Goal: Information Seeking & Learning: Check status

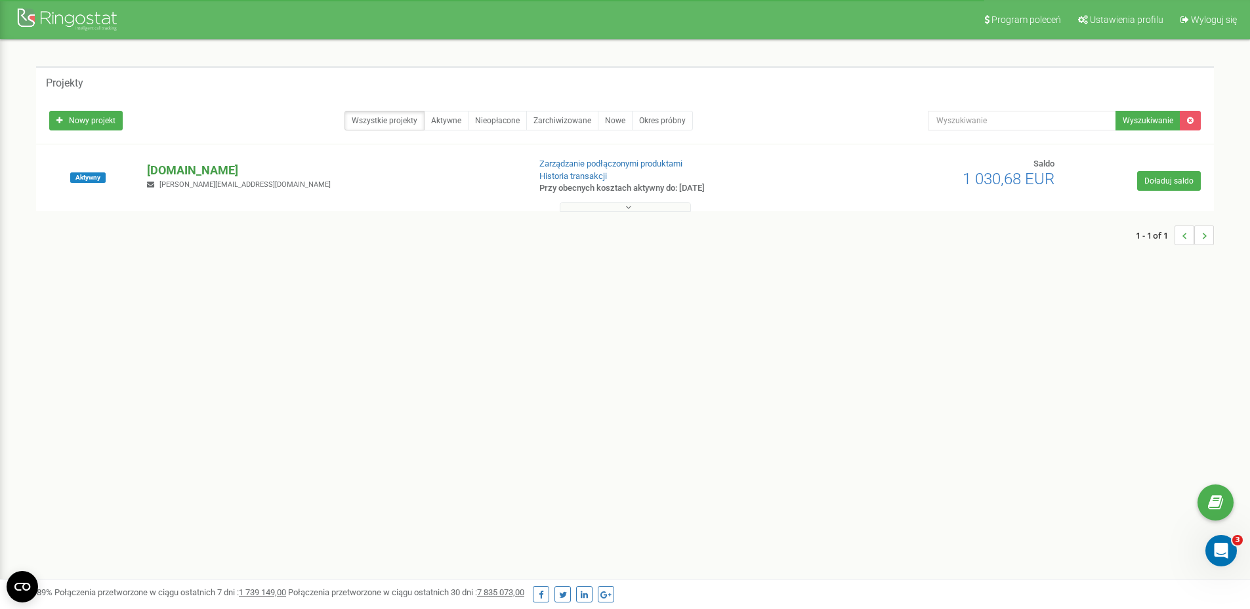
click at [197, 164] on p "[PERSON_NAME][DOMAIN_NAME]" at bounding box center [332, 170] width 371 height 17
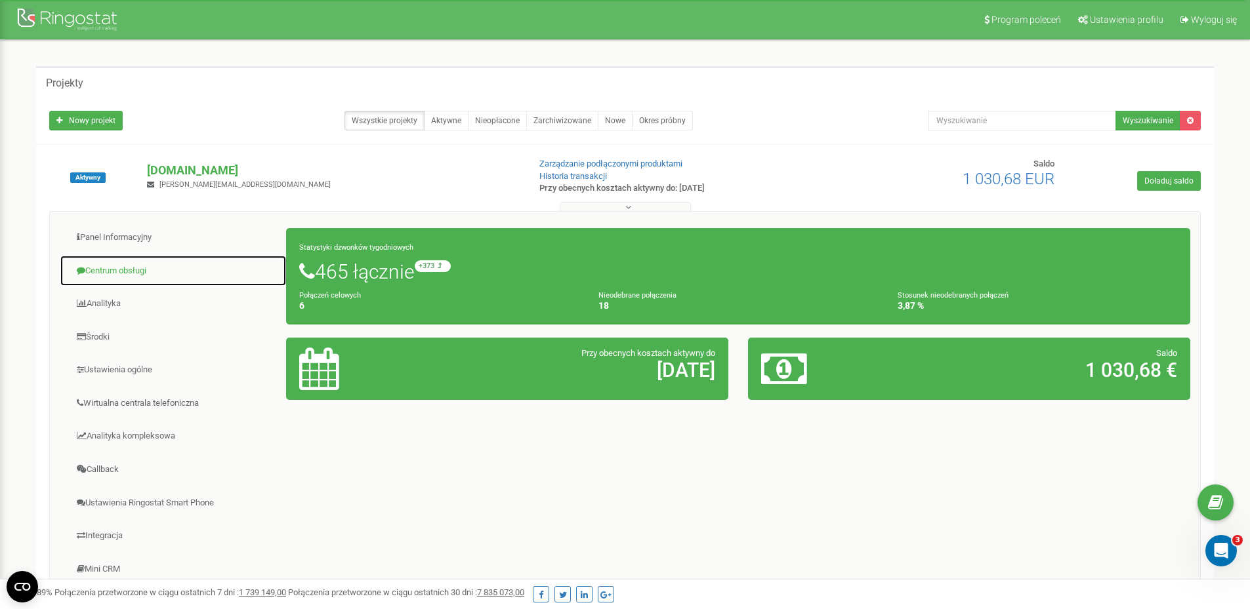
click at [159, 272] on link "Centrum obsługi" at bounding box center [173, 271] width 227 height 32
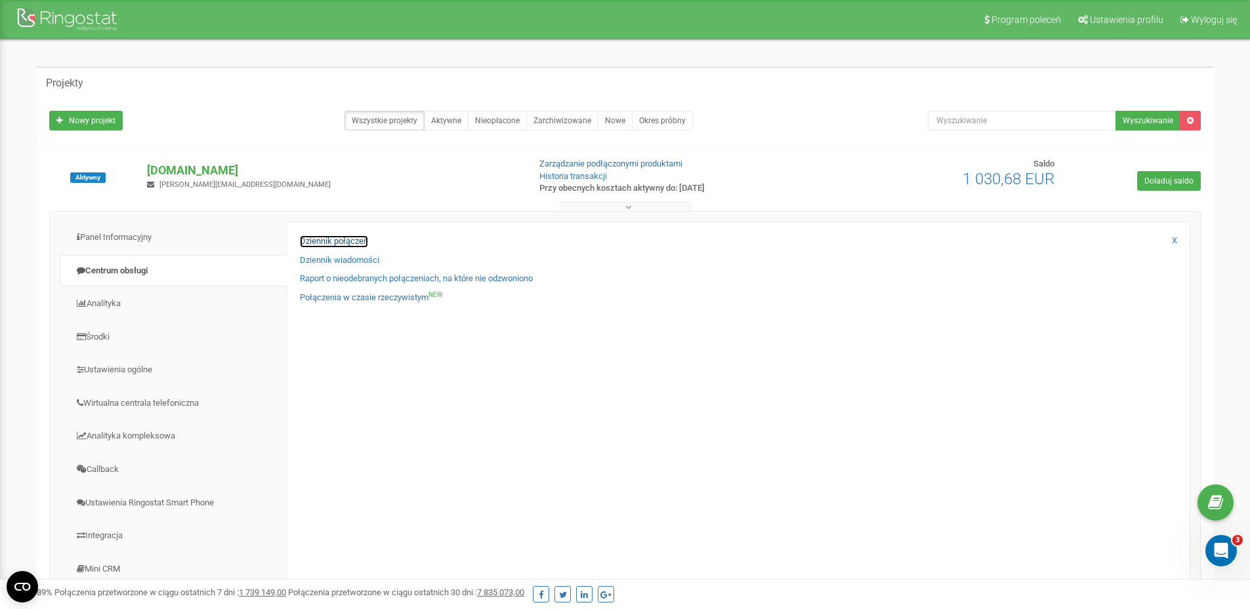
click at [327, 238] on link "Dziennik połączeń" at bounding box center [334, 242] width 68 height 12
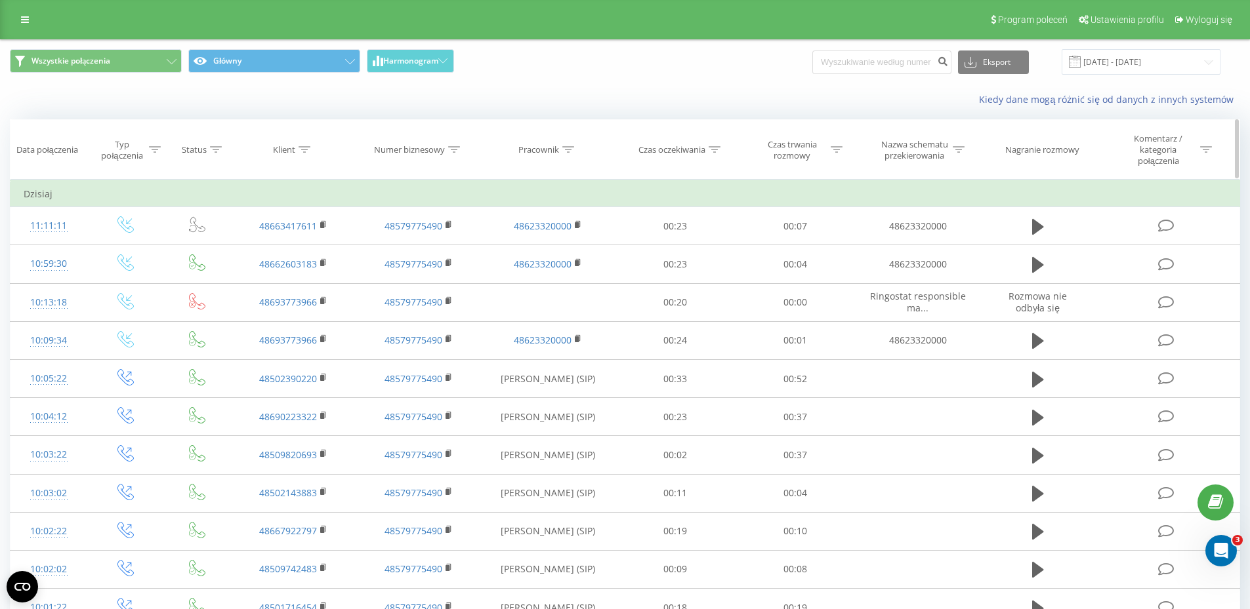
click at [789, 149] on div "Czas trwania rozmowy" at bounding box center [792, 150] width 70 height 22
click at [816, 223] on div at bounding box center [787, 219] width 93 height 12
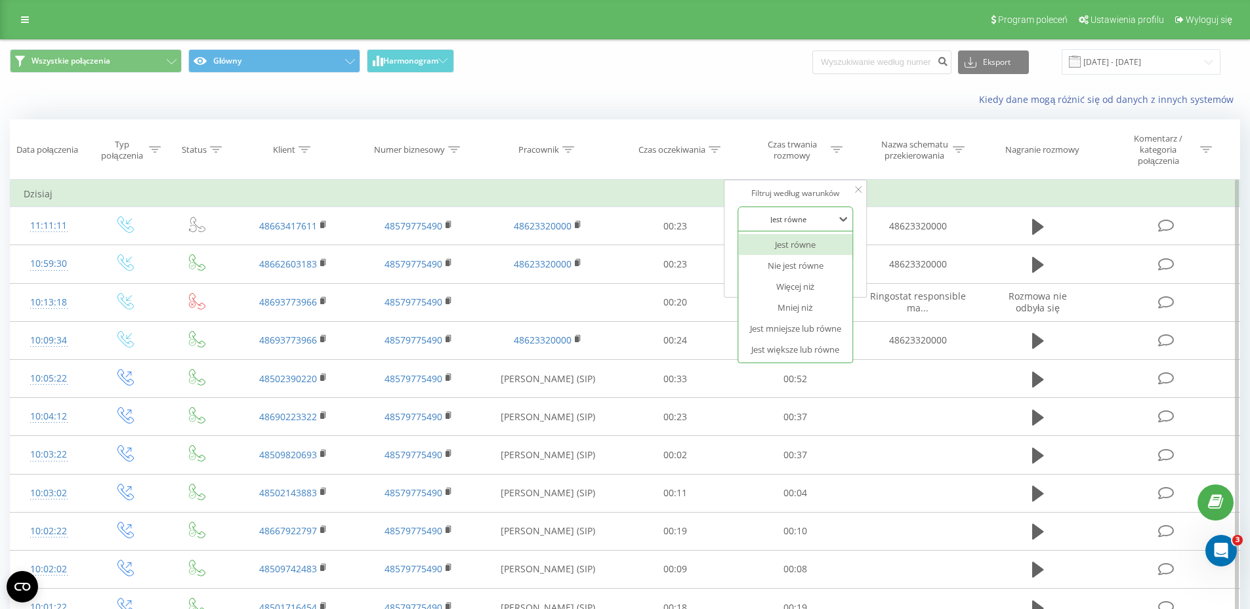
click at [823, 183] on div "Filtruj według warunków 6 results available. Use Up and Down to choose options,…" at bounding box center [795, 239] width 143 height 118
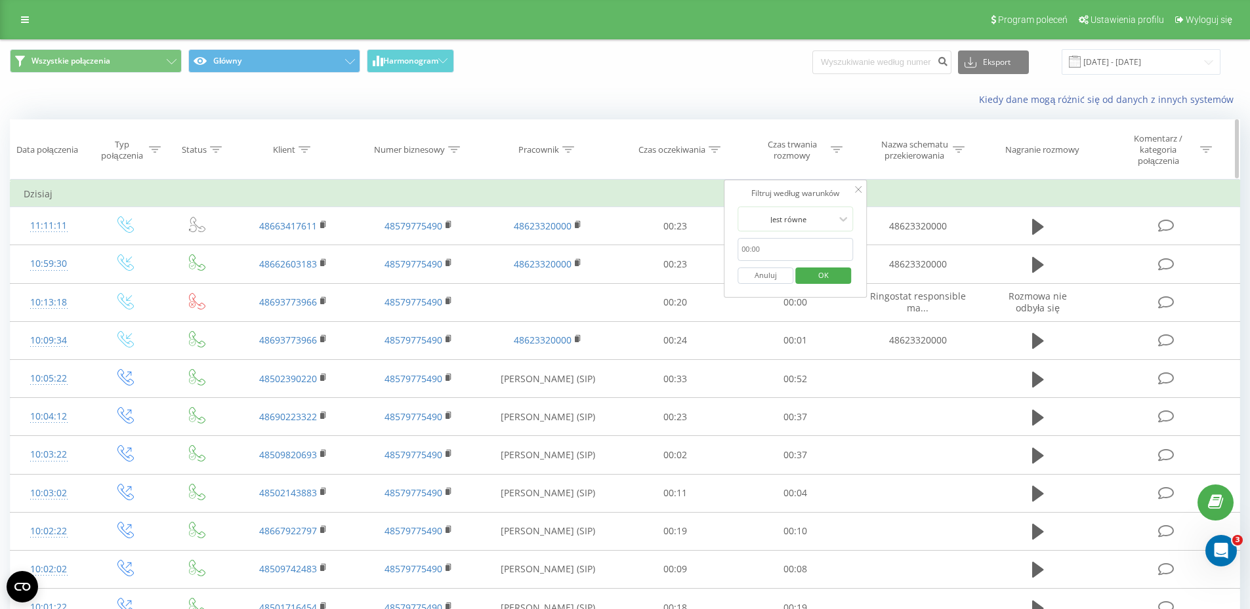
click at [822, 157] on div "Czas trwania rozmowy" at bounding box center [792, 150] width 70 height 22
click at [815, 195] on td "Dzisiaj" at bounding box center [624, 194] width 1229 height 26
click at [1131, 50] on input "[DATE] - [DATE]" at bounding box center [1140, 62] width 159 height 26
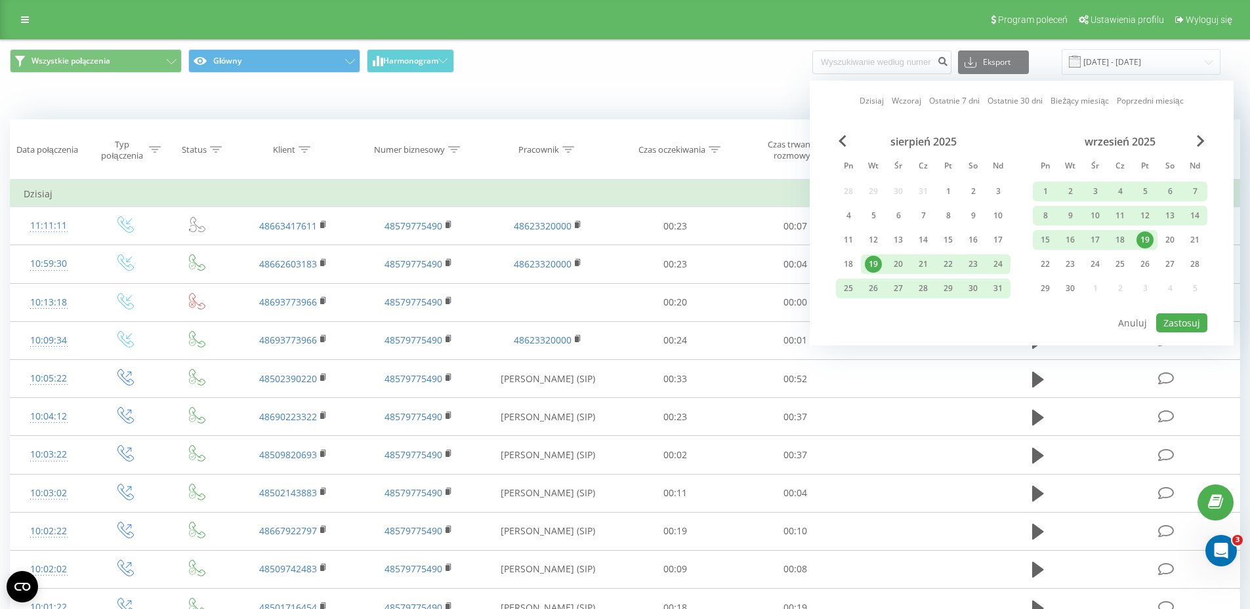
click at [1021, 104] on link "Ostatnie 30 dni" at bounding box center [1014, 100] width 55 height 12
click at [1181, 320] on button "Zastosuj" at bounding box center [1181, 323] width 51 height 19
type input "[DATE] - [DATE]"
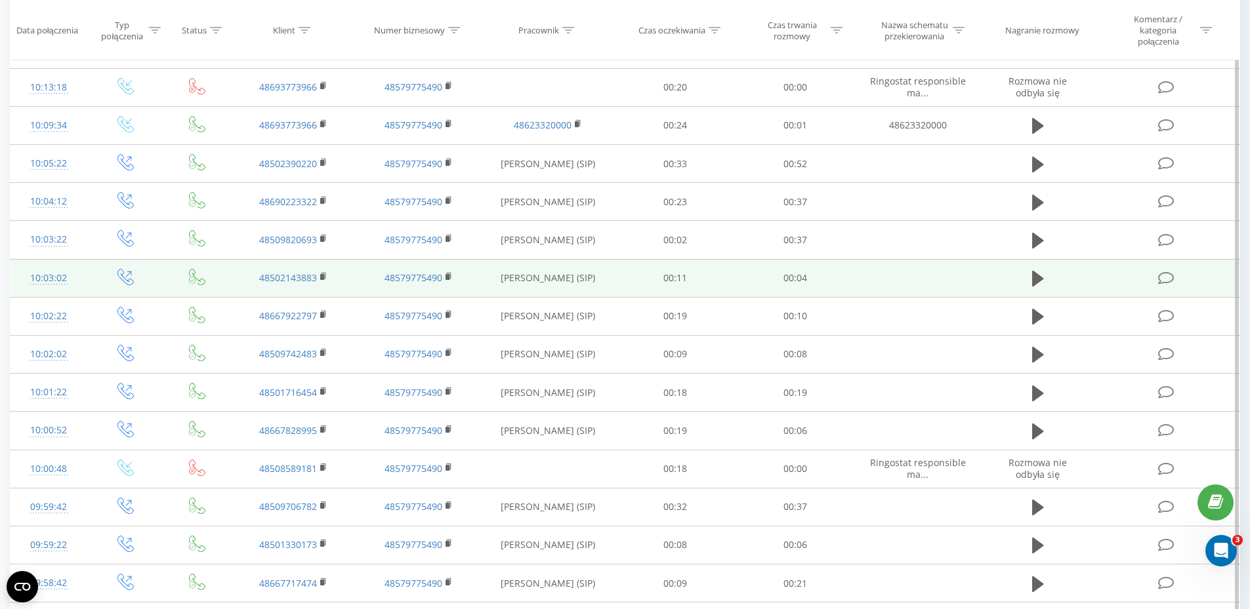
scroll to position [197, 0]
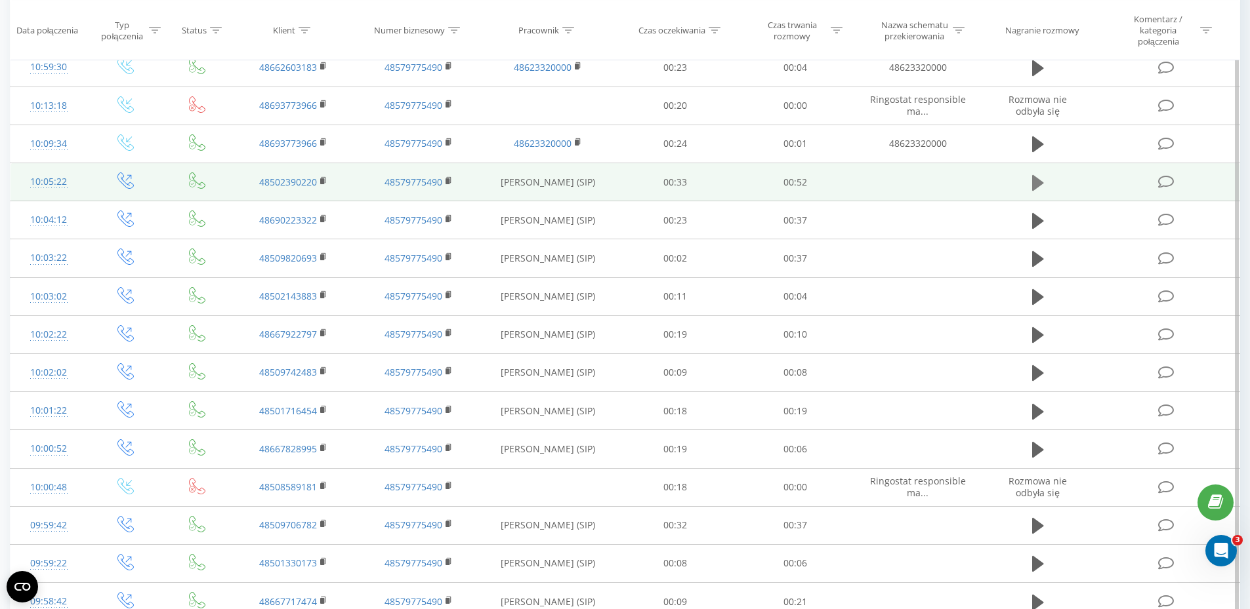
click at [1038, 182] on icon at bounding box center [1038, 182] width 12 height 16
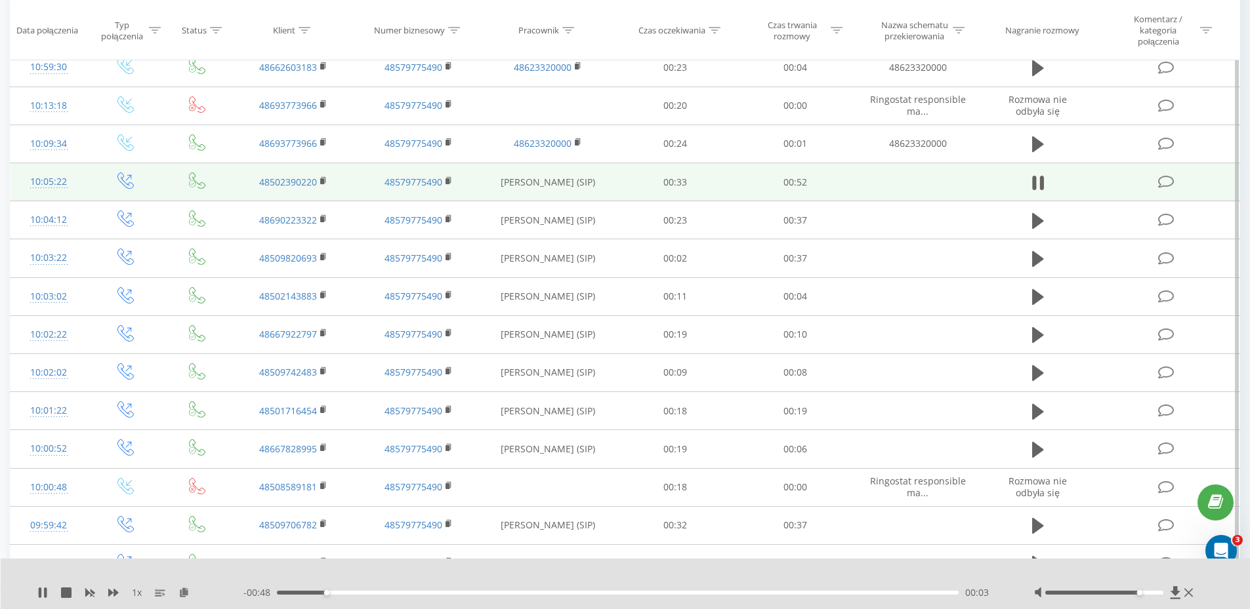
drag, startPoint x: 1105, startPoint y: 594, endPoint x: 1137, endPoint y: 594, distance: 32.8
click at [1137, 594] on div "Accessibility label" at bounding box center [1139, 592] width 5 height 5
click at [415, 592] on div "00:10" at bounding box center [618, 593] width 682 height 4
click at [456, 598] on div "- 00:41 00:11 00:11" at bounding box center [622, 592] width 758 height 13
click at [481, 594] on div "00:11" at bounding box center [618, 593] width 682 height 4
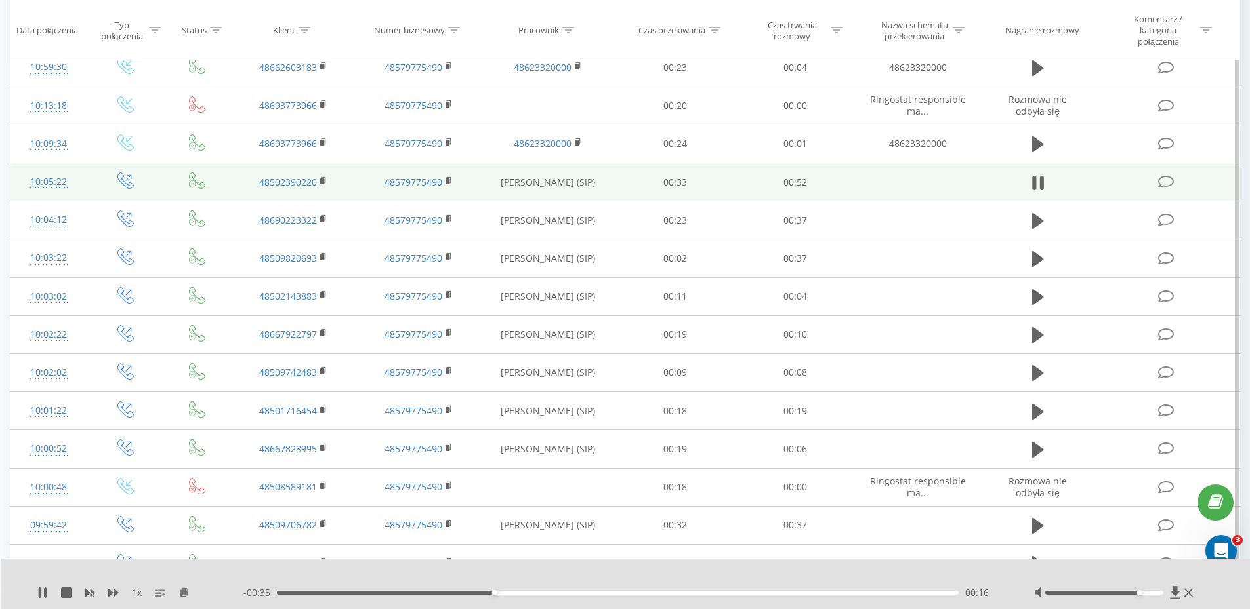
click at [461, 588] on div "- 00:35 00:16 00:16" at bounding box center [622, 592] width 758 height 13
click at [441, 593] on div "00:17" at bounding box center [618, 593] width 682 height 4
click at [419, 593] on div "00:10" at bounding box center [618, 593] width 682 height 4
click at [539, 593] on div "00:13" at bounding box center [618, 593] width 682 height 4
click at [598, 593] on div "00:20" at bounding box center [618, 593] width 682 height 4
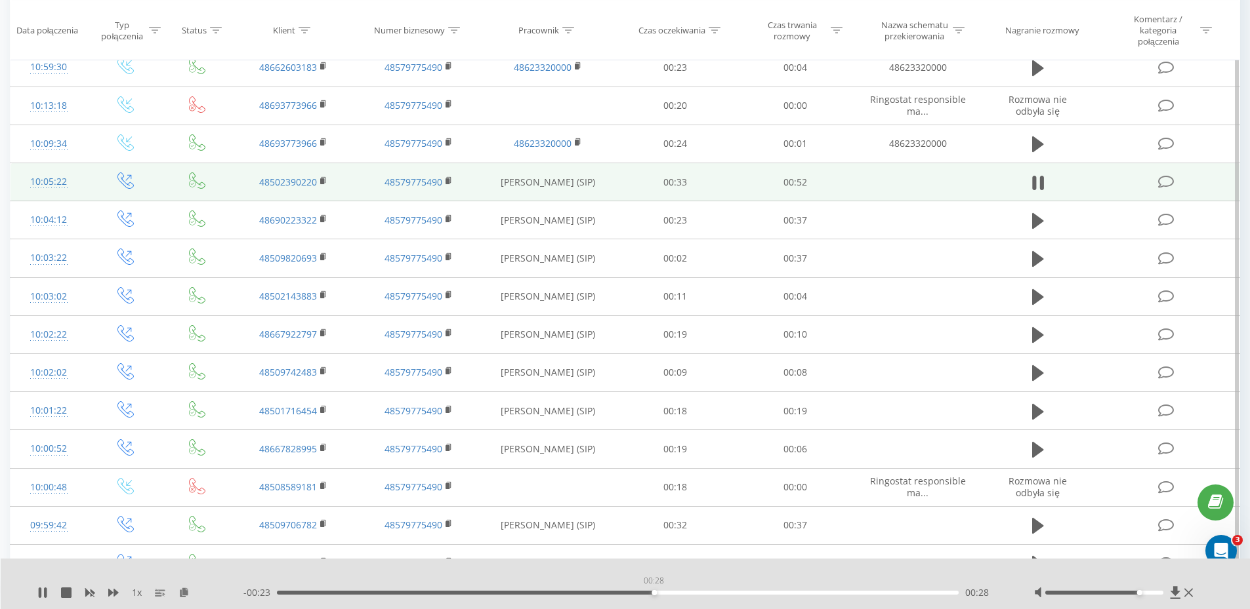
click at [653, 594] on div "00:28" at bounding box center [618, 593] width 682 height 4
click at [703, 595] on div "- 00:22 00:29 00:29" at bounding box center [622, 592] width 758 height 13
click at [745, 599] on div "- 00:21 00:30 00:30" at bounding box center [622, 592] width 758 height 13
click at [754, 598] on div "- 00:21 00:31 00:31" at bounding box center [622, 592] width 758 height 13
click at [755, 596] on div "- 00:20 00:31 00:31" at bounding box center [622, 592] width 758 height 13
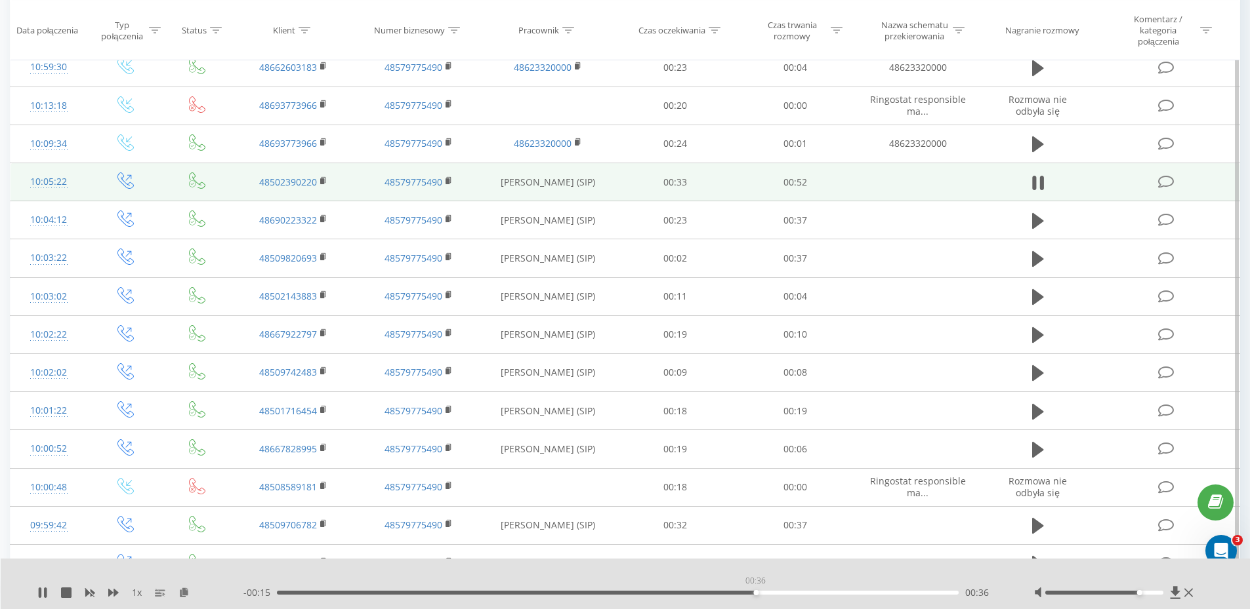
click at [755, 592] on div "00:36" at bounding box center [618, 593] width 682 height 4
click at [809, 591] on div "00:36" at bounding box center [618, 593] width 682 height 4
click at [836, 590] on div "- 00:11 00:41 00:41" at bounding box center [622, 592] width 758 height 13
click at [1189, 592] on icon at bounding box center [1188, 593] width 9 height 9
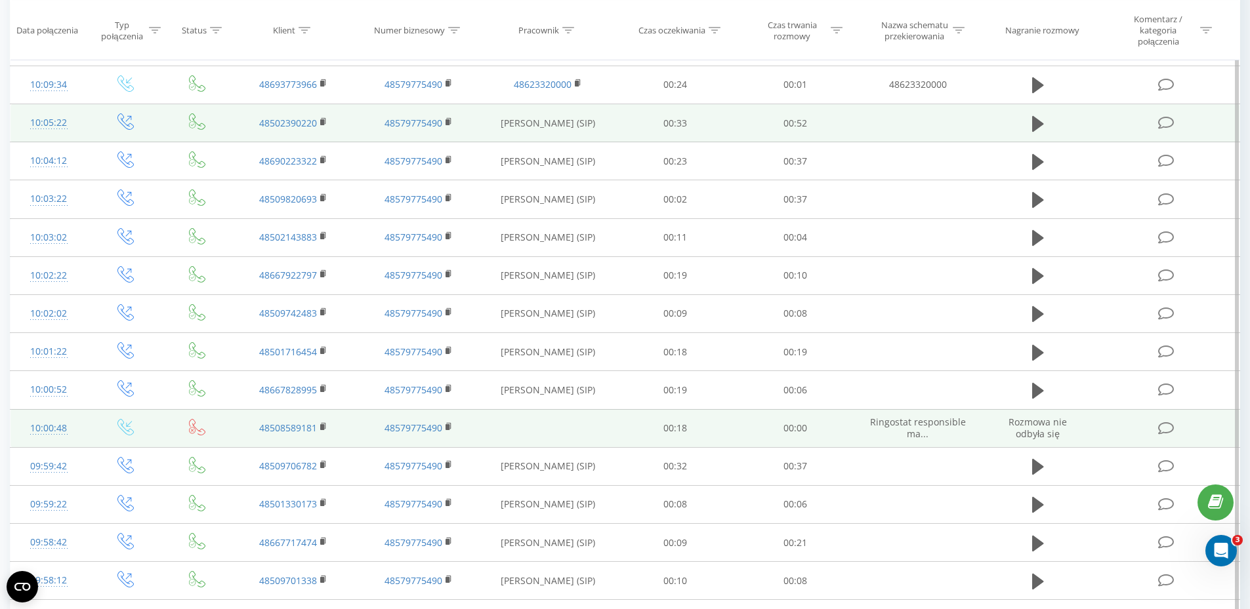
scroll to position [328, 0]
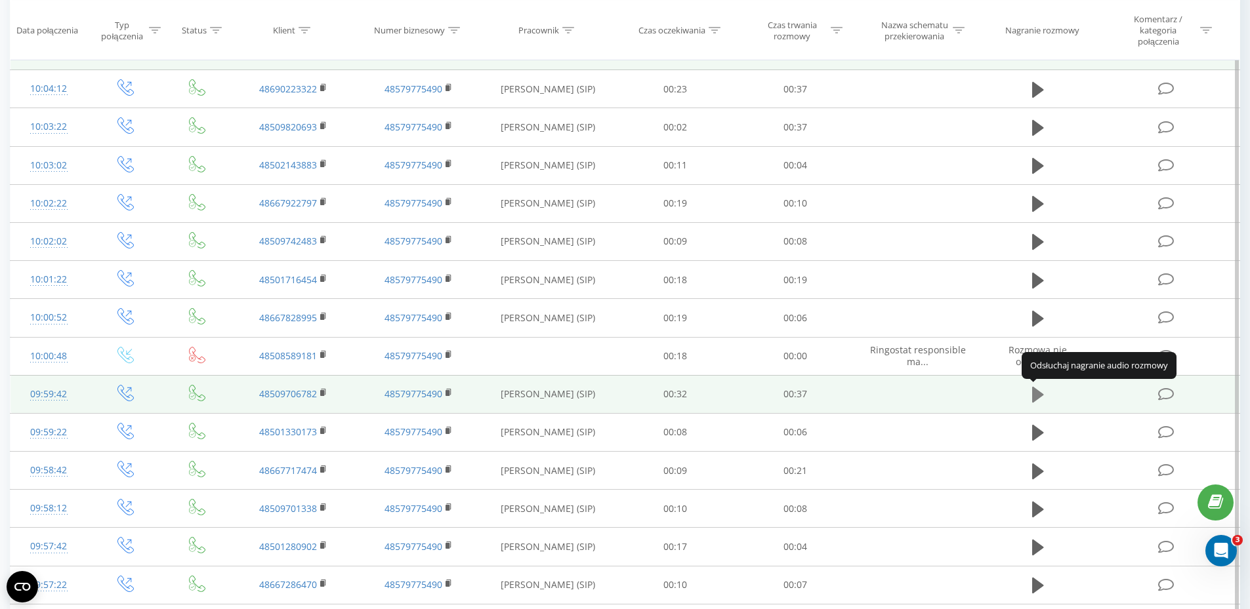
click at [1040, 401] on icon at bounding box center [1038, 395] width 12 height 18
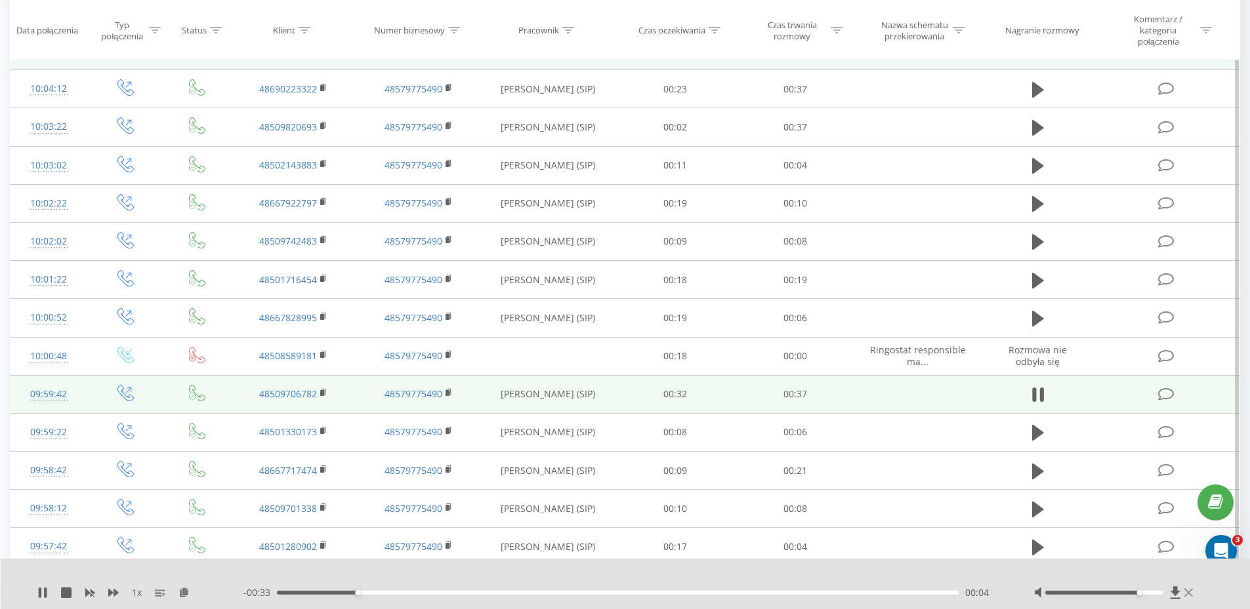
click at [1191, 595] on icon at bounding box center [1188, 593] width 9 height 10
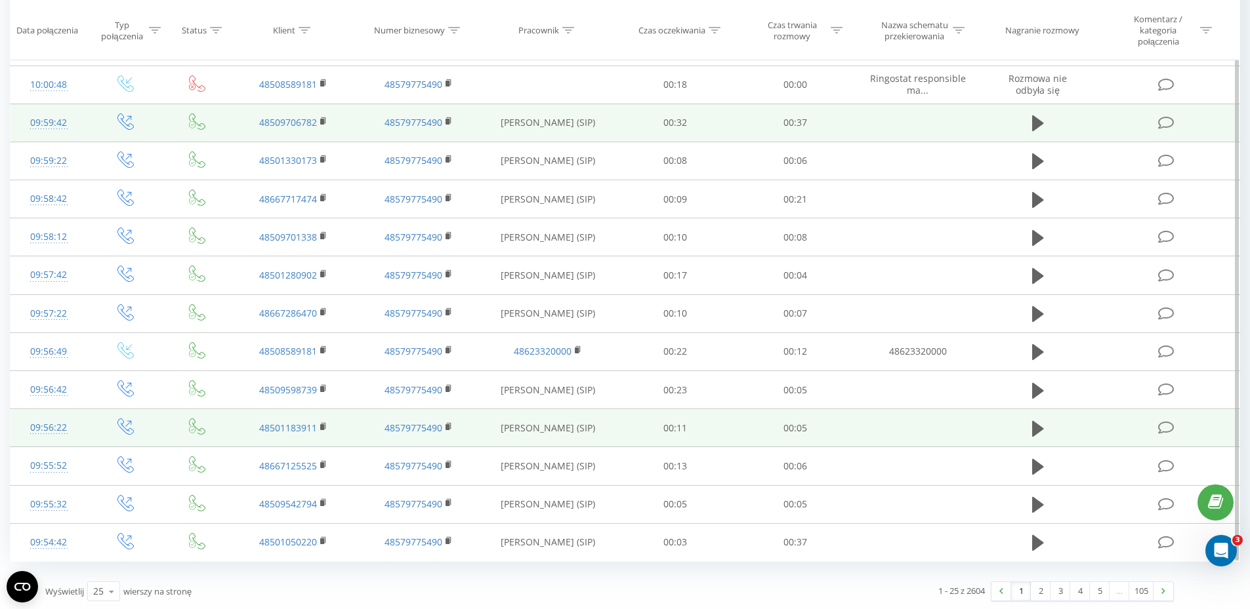
scroll to position [602, 0]
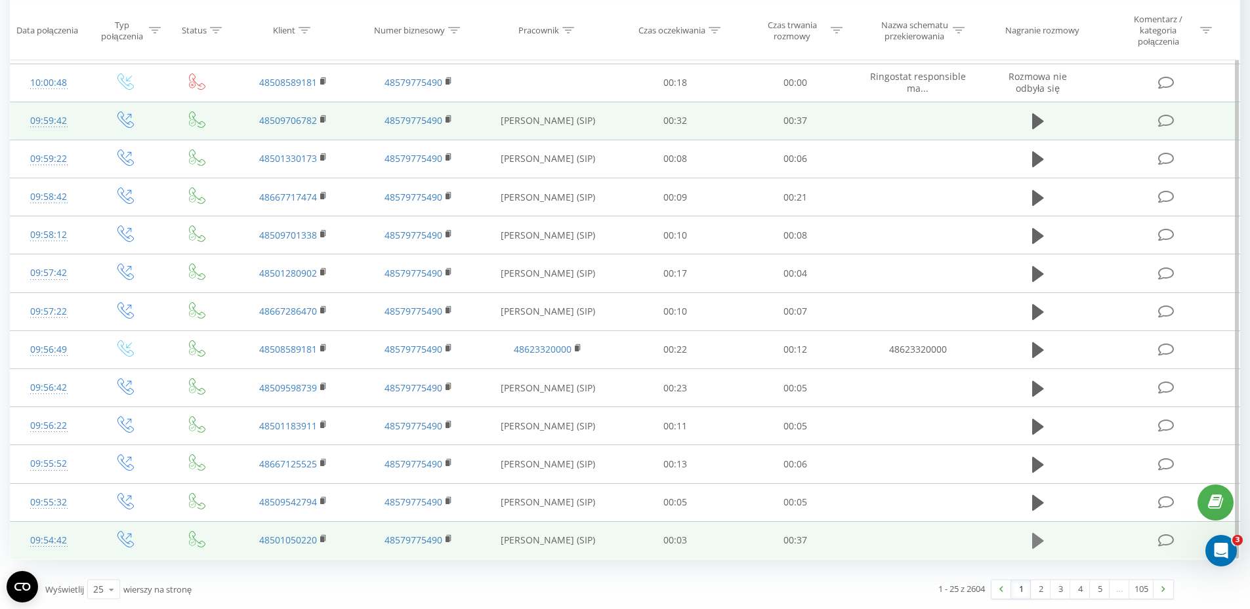
click at [1033, 539] on icon at bounding box center [1038, 541] width 12 height 16
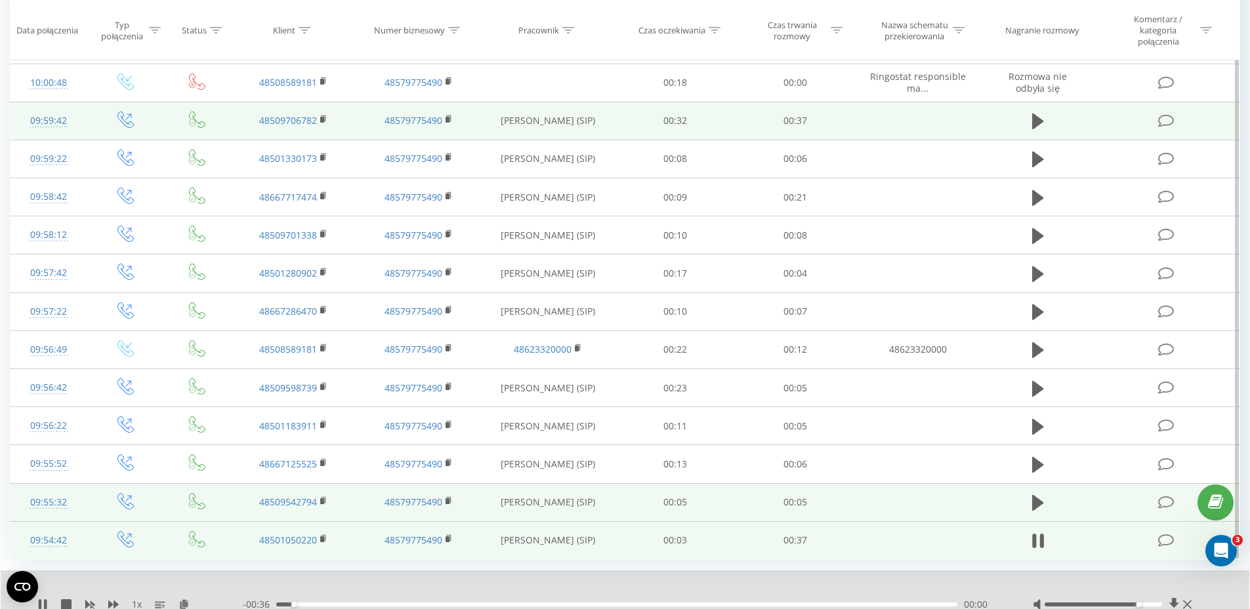
scroll to position [652, 0]
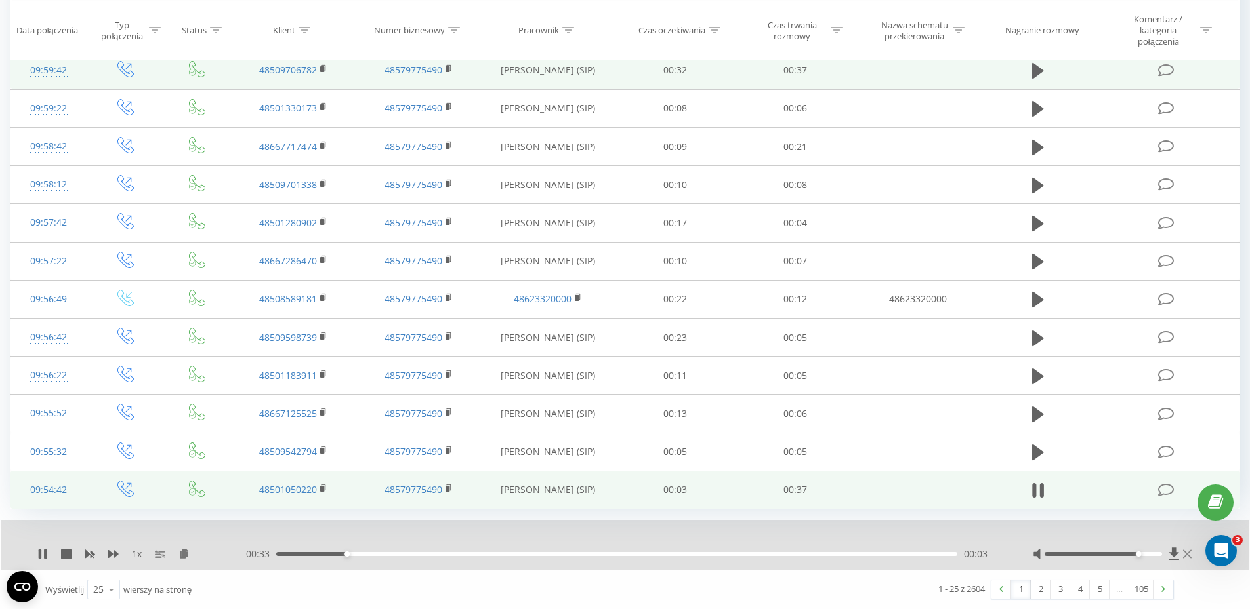
click at [1185, 557] on icon at bounding box center [1187, 554] width 9 height 10
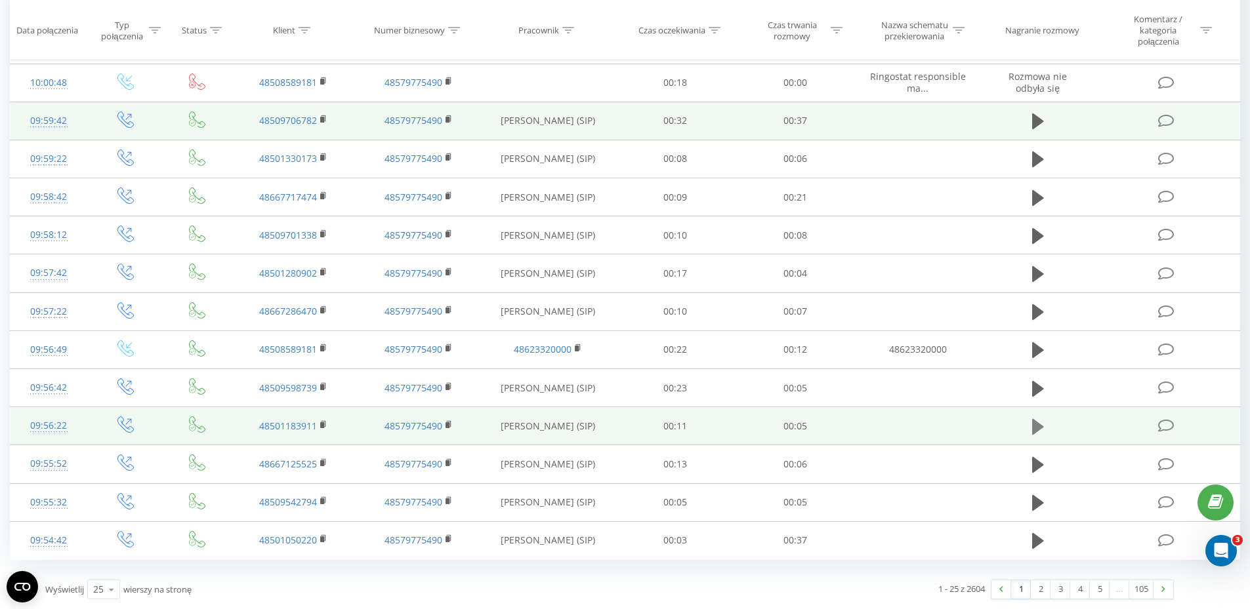
click at [1038, 426] on icon at bounding box center [1038, 427] width 12 height 16
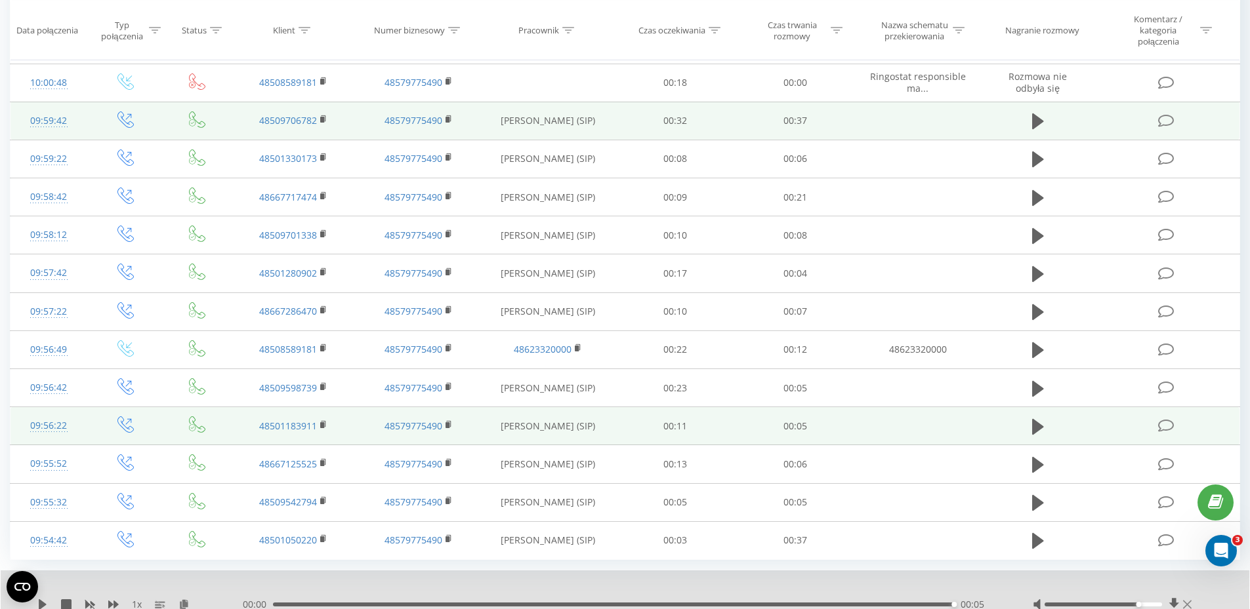
click at [1186, 600] on icon at bounding box center [1187, 605] width 9 height 10
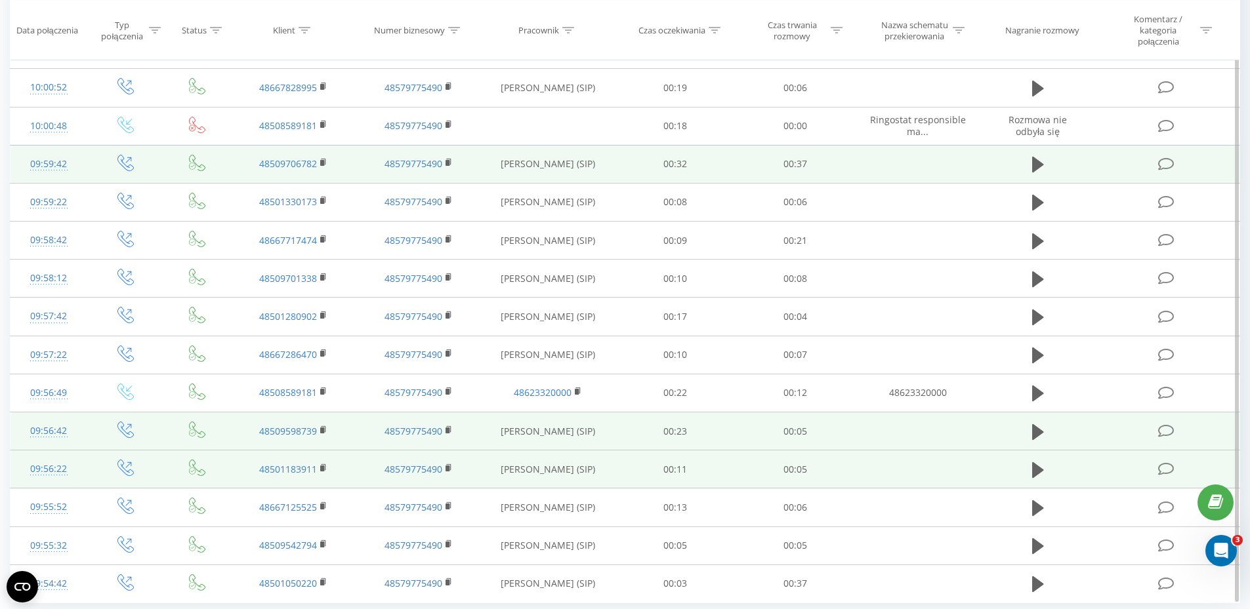
scroll to position [536, 0]
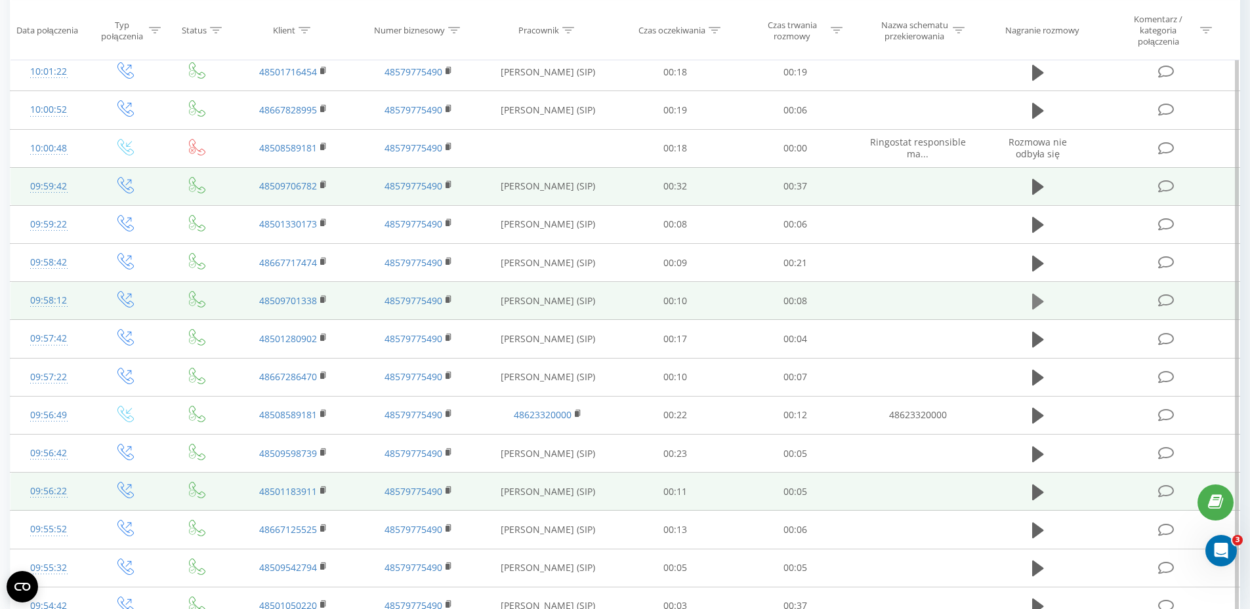
click at [1032, 307] on icon at bounding box center [1038, 302] width 12 height 18
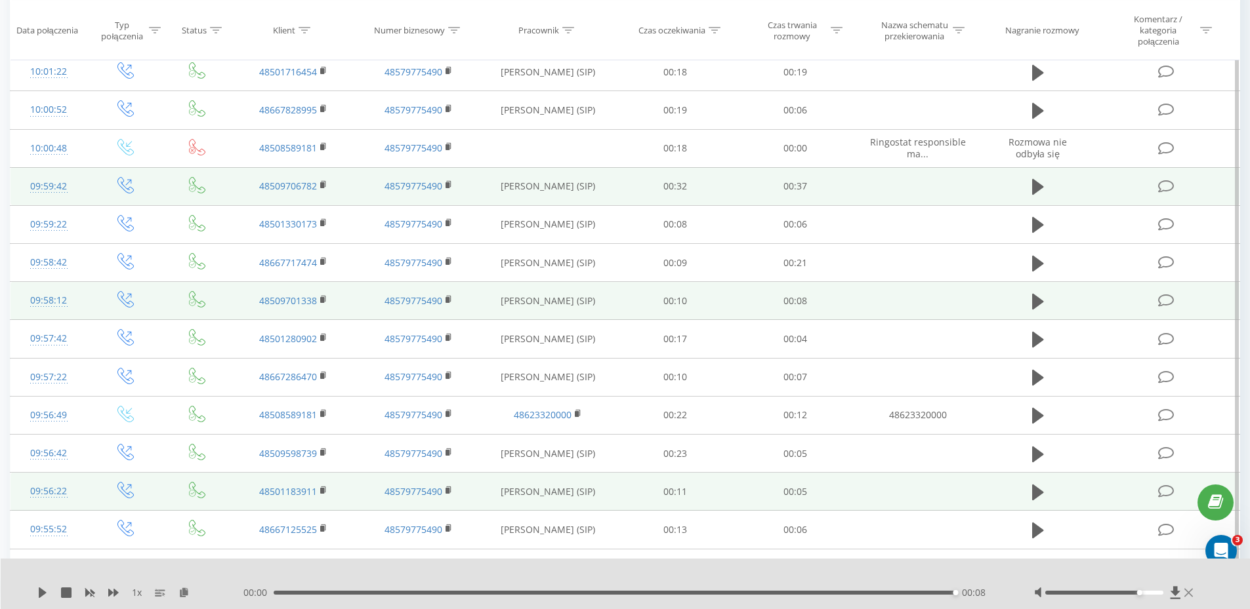
click at [1188, 591] on icon at bounding box center [1188, 593] width 9 height 10
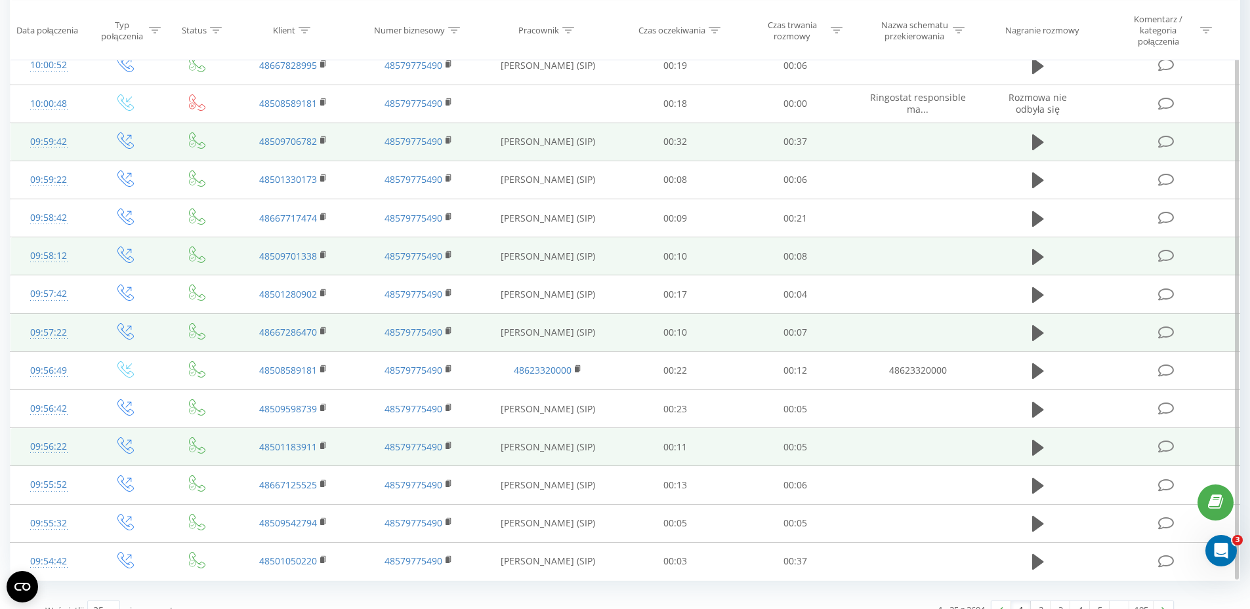
scroll to position [602, 0]
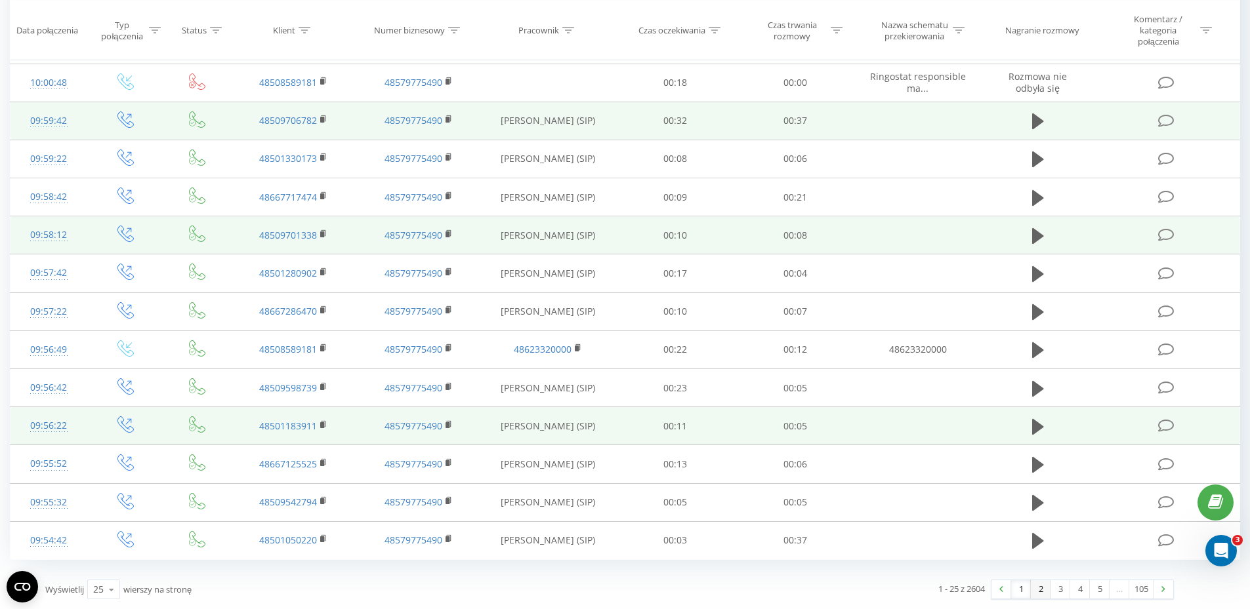
click at [1033, 589] on link "2" at bounding box center [1041, 590] width 20 height 18
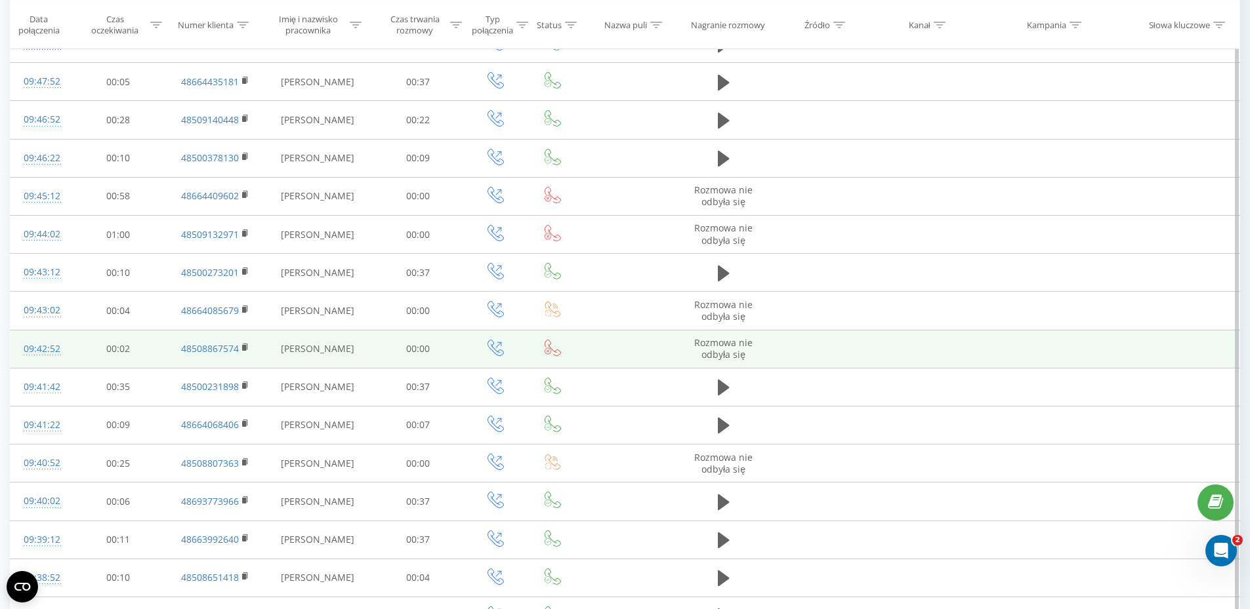
scroll to position [590, 0]
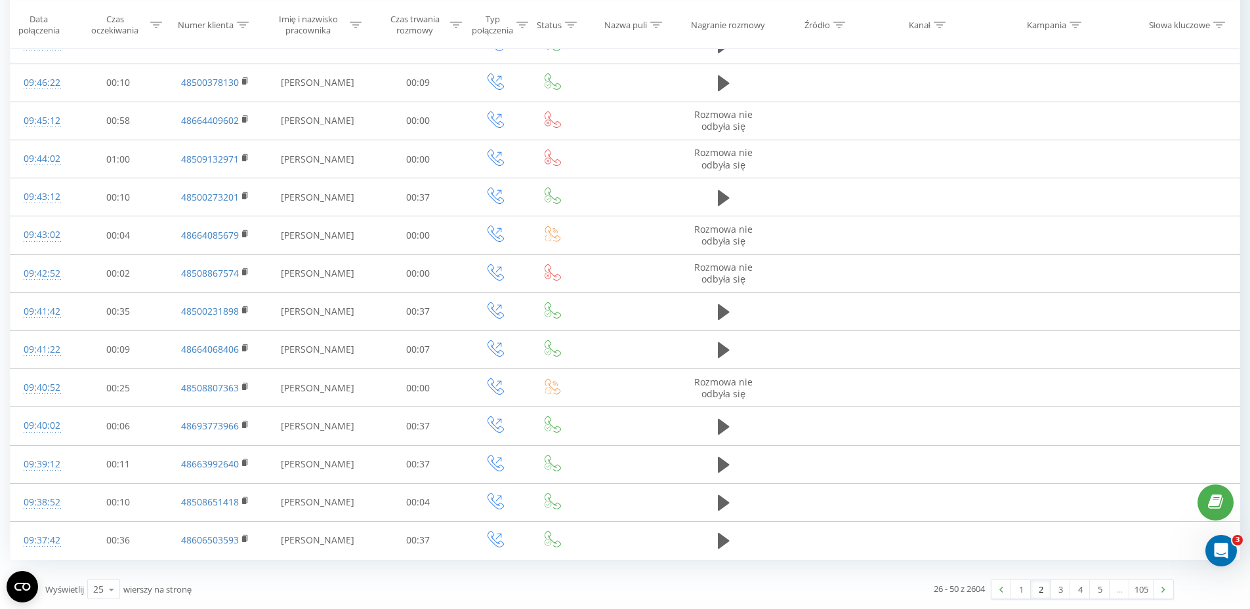
click at [1059, 578] on div "26 - 50 z 2604 1 2 3 4 5 … 105" at bounding box center [895, 590] width 573 height 38
click at [1059, 582] on link "3" at bounding box center [1060, 590] width 20 height 18
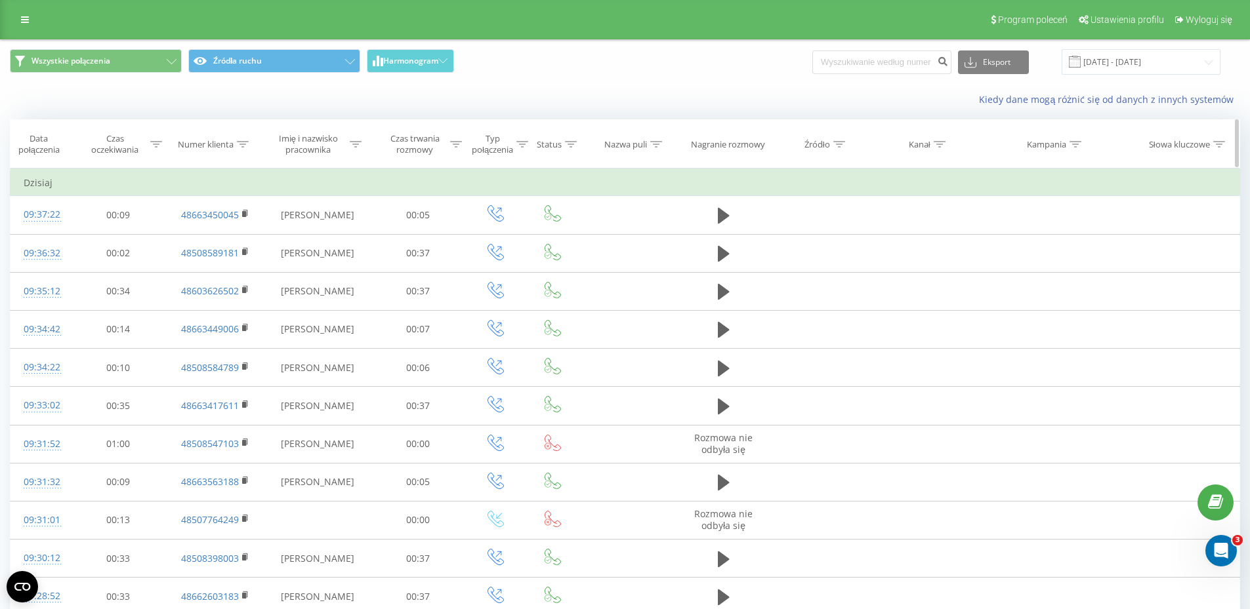
click at [436, 163] on th "Czas trwania rozmowy" at bounding box center [418, 144] width 95 height 49
click at [434, 150] on div "Czas trwania rozmowy" at bounding box center [414, 144] width 65 height 22
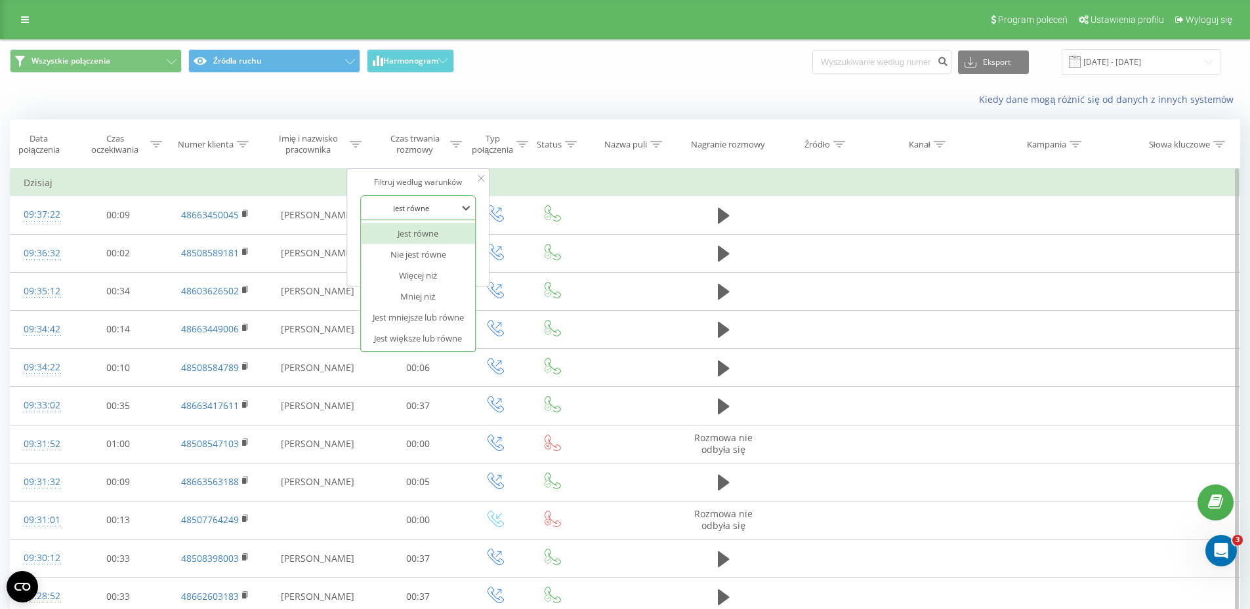
click at [438, 215] on div "Jest równe" at bounding box center [411, 208] width 96 height 20
click at [437, 272] on div "Więcej niż" at bounding box center [418, 275] width 114 height 21
click at [379, 238] on input "text" at bounding box center [417, 238] width 115 height 23
click at [380, 238] on input "text" at bounding box center [417, 238] width 115 height 23
type input "00:40"
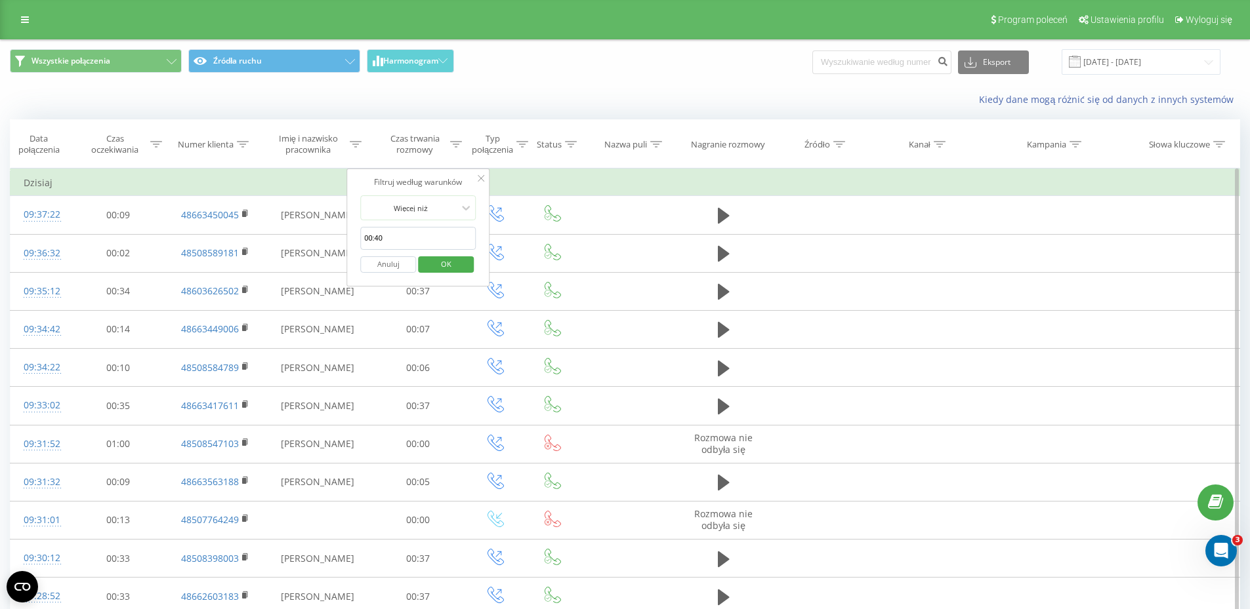
click at [453, 262] on span "OK" at bounding box center [446, 264] width 37 height 20
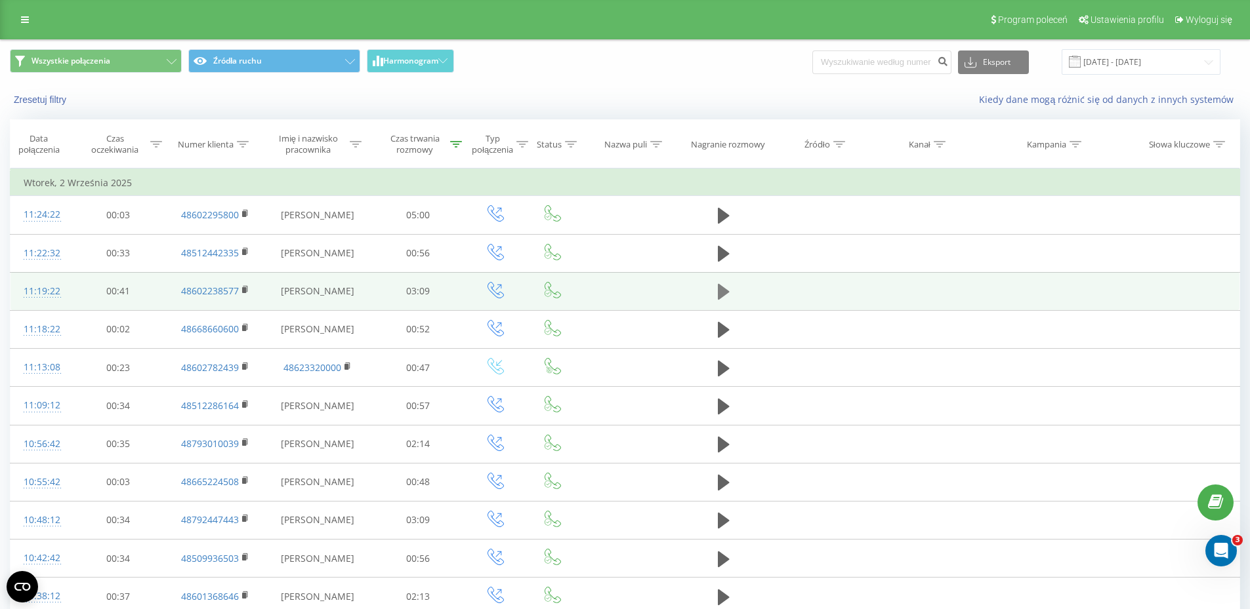
click at [720, 288] on icon at bounding box center [724, 292] width 12 height 16
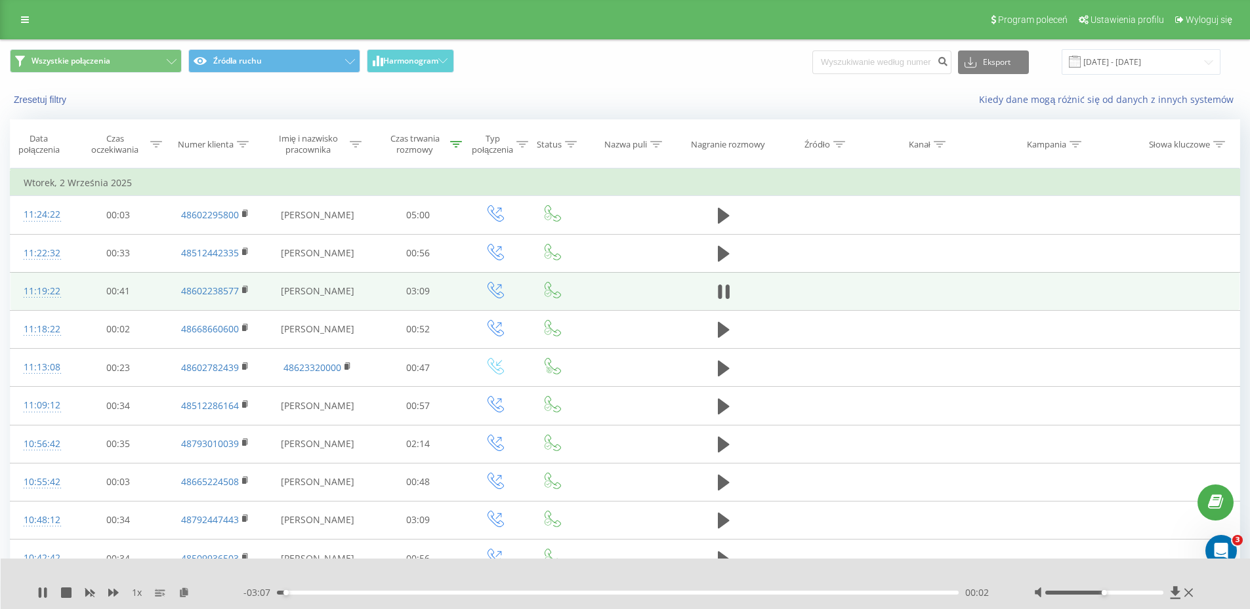
click at [370, 599] on div "- 03:07 00:02 00:02" at bounding box center [622, 592] width 758 height 13
click at [369, 596] on div "- 03:07 00:02 00:02" at bounding box center [622, 592] width 758 height 13
click at [368, 592] on div "00:25" at bounding box center [618, 593] width 682 height 4
click at [415, 596] on div "- 02:43 00:26 00:26" at bounding box center [622, 592] width 758 height 13
click at [420, 592] on div "00:26" at bounding box center [618, 593] width 682 height 4
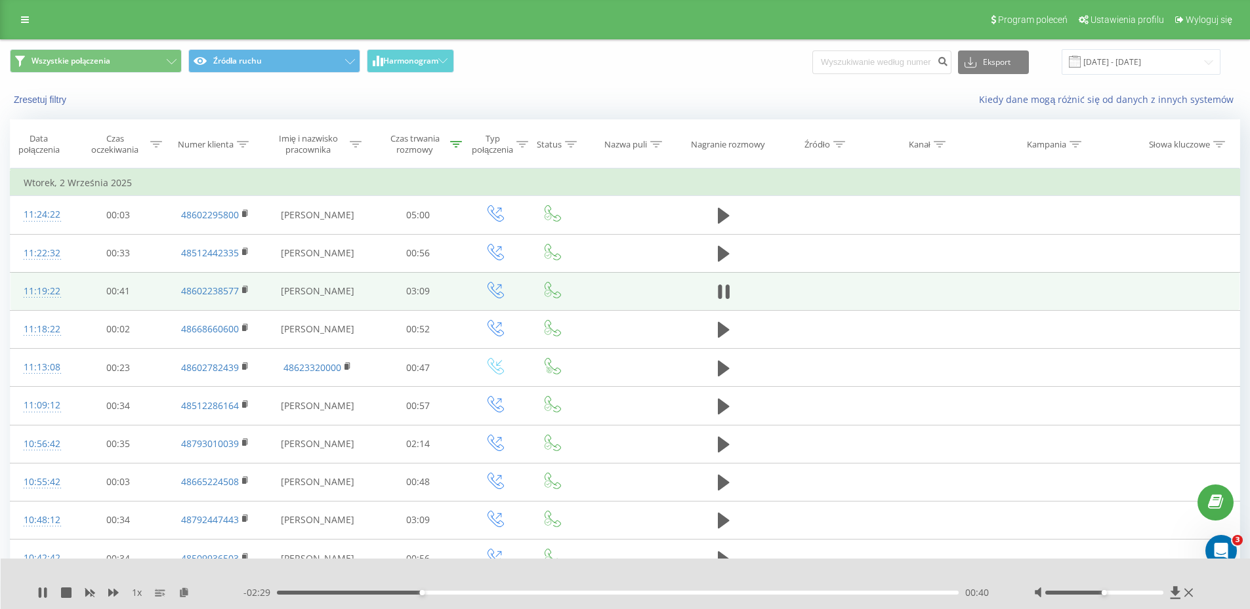
click at [522, 598] on div "- 02:29 00:40 00:40" at bounding box center [622, 592] width 758 height 13
click at [535, 595] on div "- 02:29 00:40 00:40" at bounding box center [622, 592] width 758 height 13
click at [564, 588] on div "- 02:29 00:41 00:41" at bounding box center [622, 592] width 758 height 13
click at [592, 590] on div "- 02:28 00:41 00:41" at bounding box center [622, 592] width 758 height 13
click at [602, 594] on div "01:30" at bounding box center [618, 593] width 682 height 4
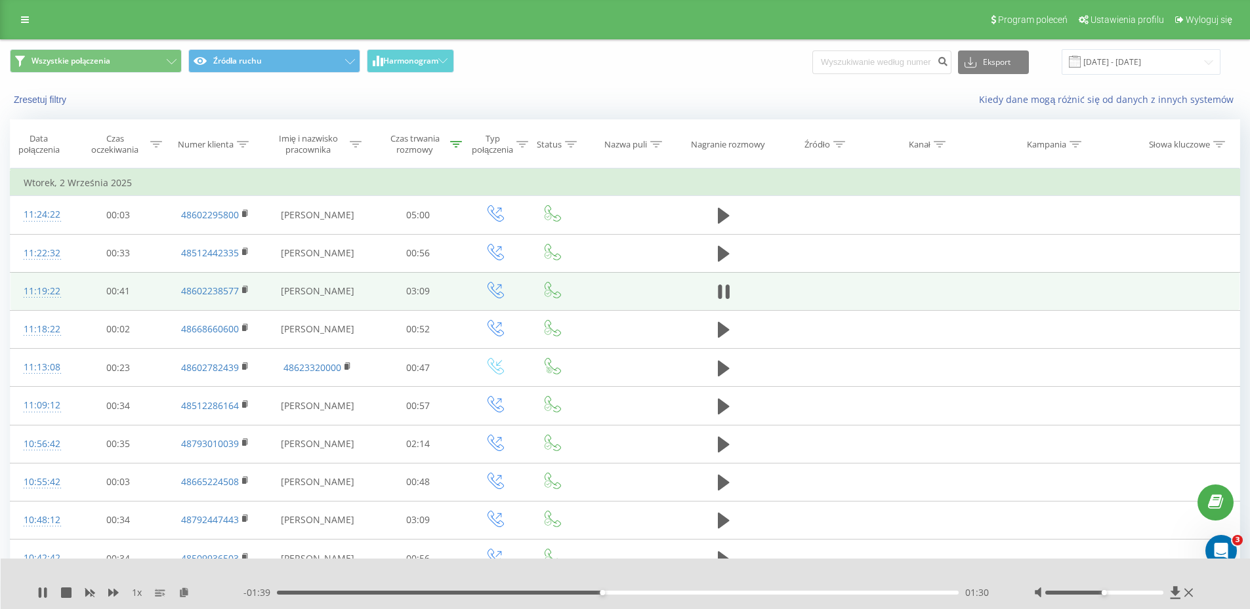
click at [701, 604] on div "1 x - 01:39 01:30 01:30" at bounding box center [626, 584] width 1250 height 51
click at [735, 598] on div "- 01:39 01:30 01:30" at bounding box center [622, 592] width 758 height 13
click at [1190, 597] on icon at bounding box center [1188, 593] width 9 height 10
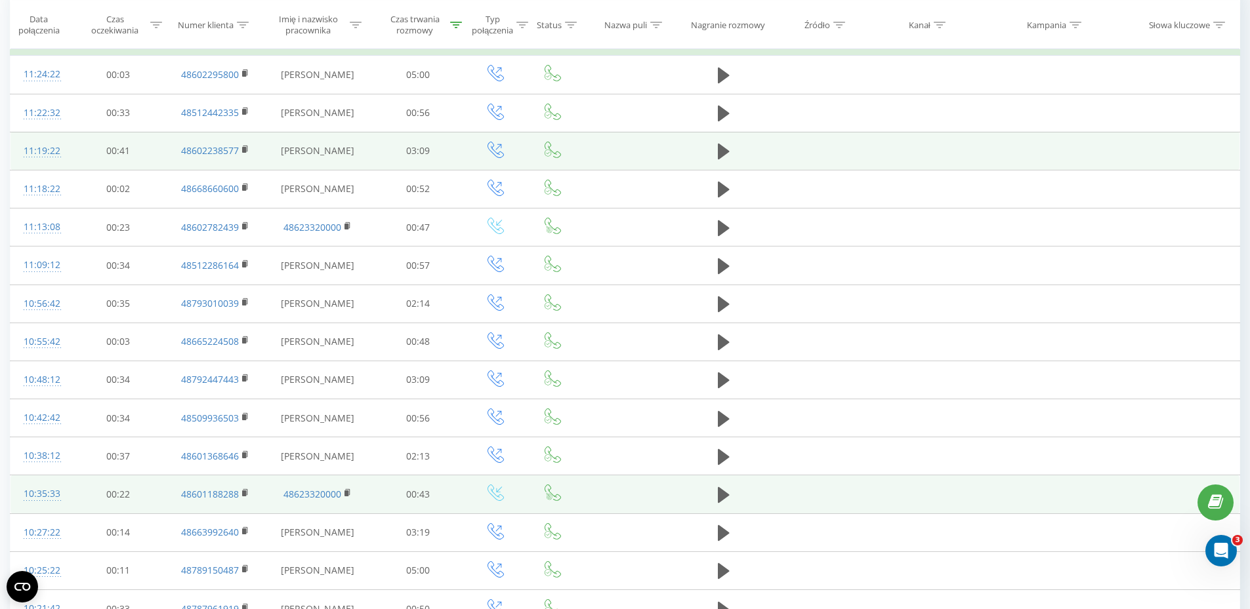
scroll to position [197, 0]
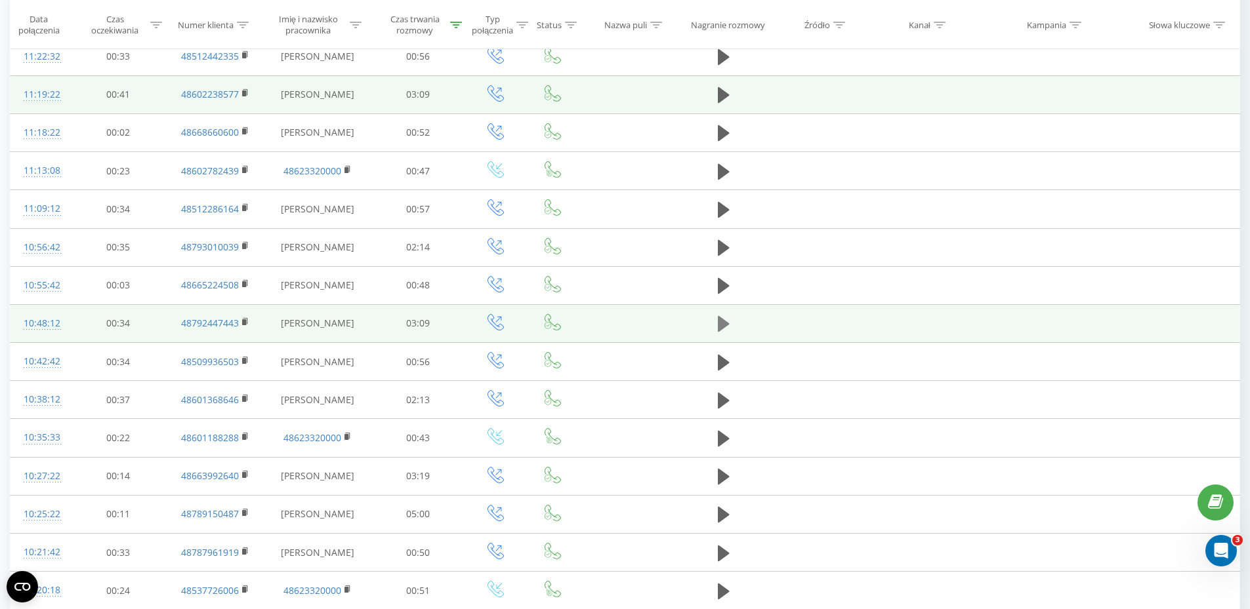
click at [720, 319] on icon at bounding box center [724, 324] width 12 height 16
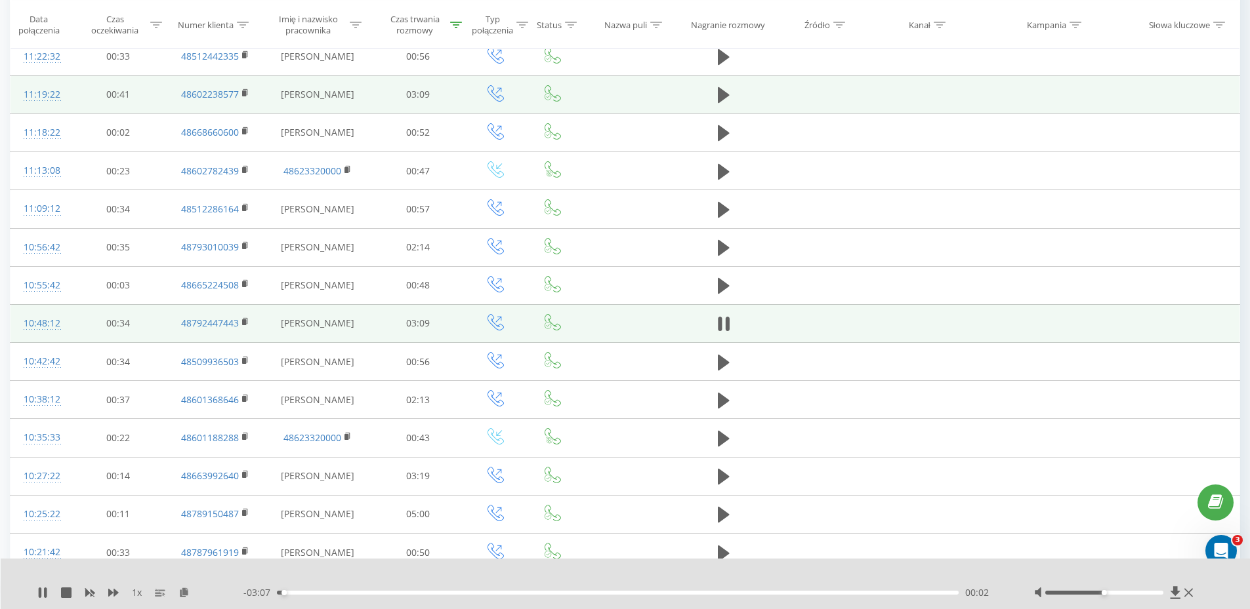
click at [378, 598] on div "- 03:07 00:02 00:02" at bounding box center [622, 592] width 758 height 13
click at [1192, 590] on icon at bounding box center [1188, 593] width 9 height 10
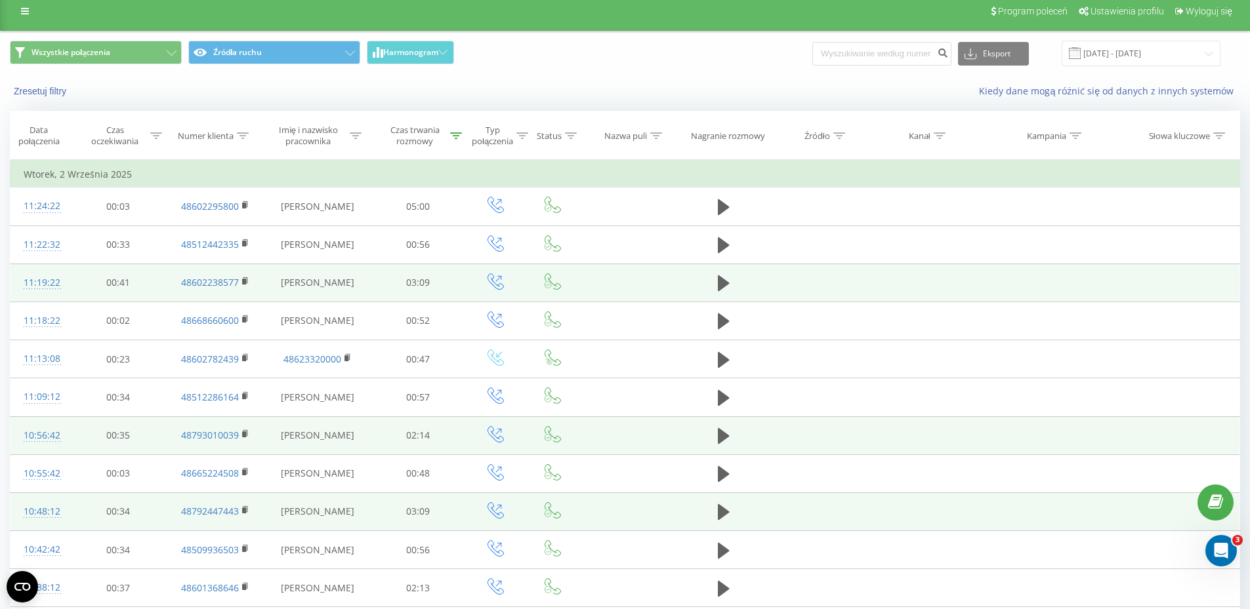
scroll to position [0, 0]
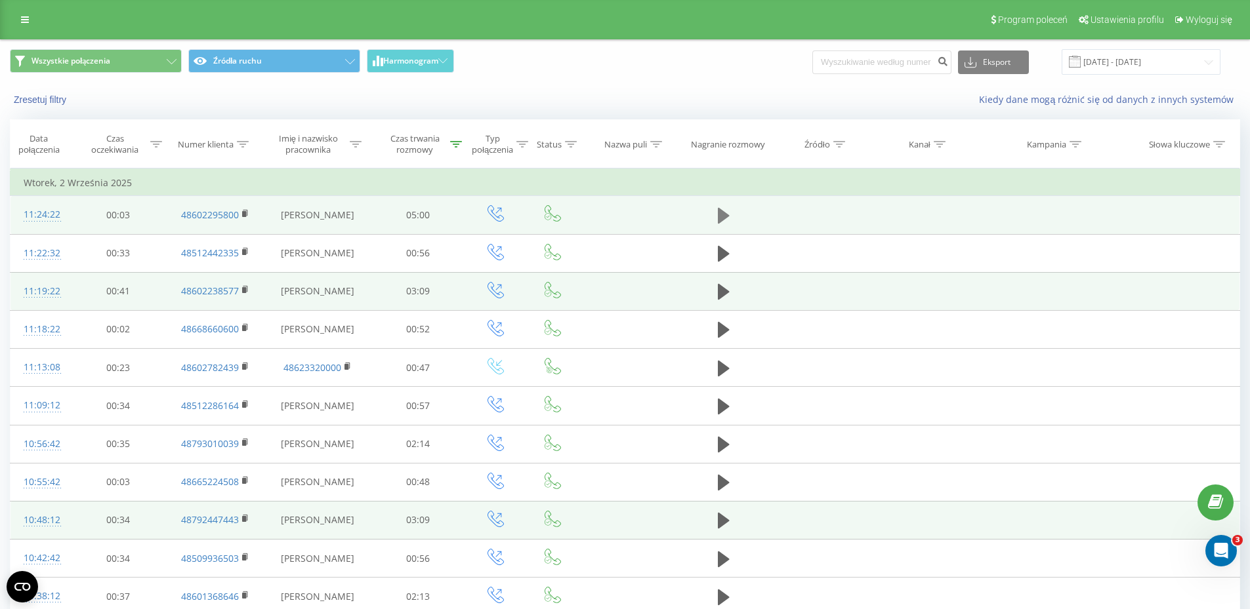
click at [723, 218] on icon at bounding box center [724, 216] width 12 height 16
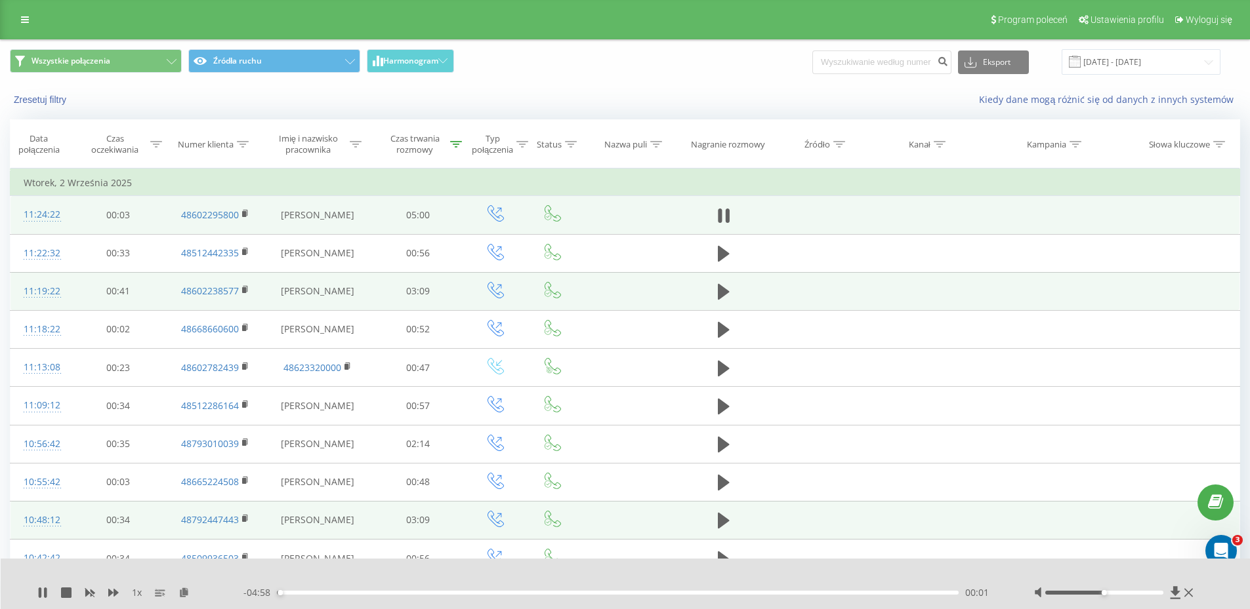
click at [329, 598] on div "- 04:58 00:01 00:01" at bounding box center [622, 592] width 758 height 13
click at [332, 594] on div "00:02" at bounding box center [618, 593] width 682 height 4
click at [444, 592] on div "00:25" at bounding box center [618, 593] width 682 height 4
click at [485, 595] on div "- 03:45 01:14 01:14" at bounding box center [622, 592] width 758 height 13
click at [512, 591] on div "01:15" at bounding box center [618, 593] width 682 height 4
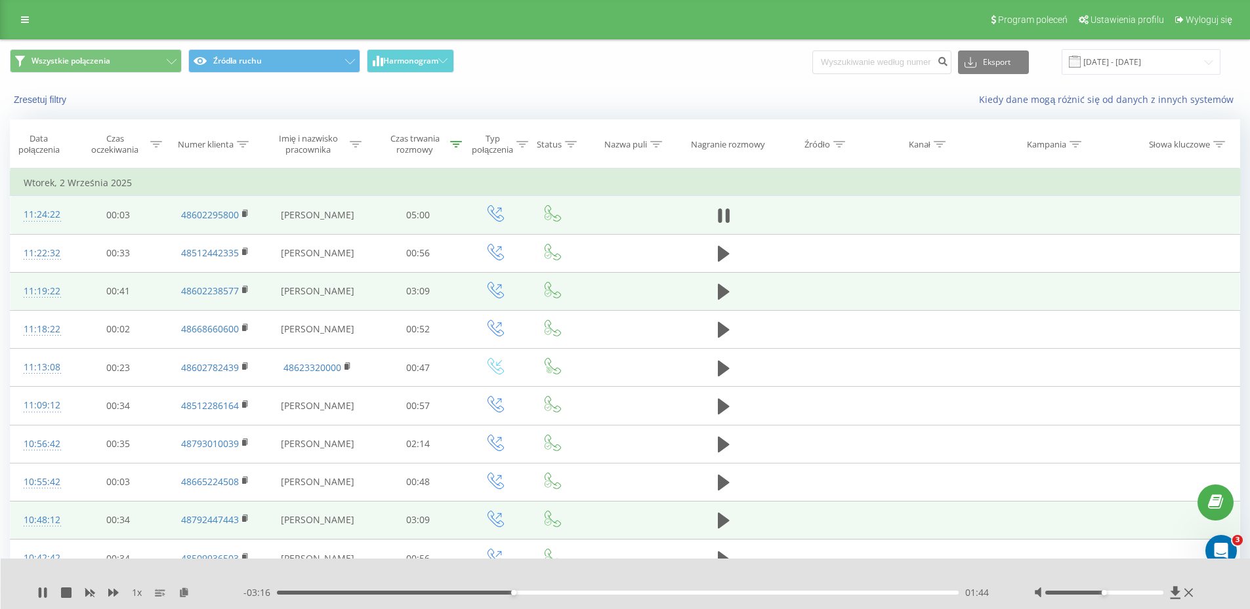
click at [596, 590] on div "- 03:16 01:44 01:44" at bounding box center [622, 592] width 758 height 13
click at [621, 588] on div "- 03:15 01:44 01:44" at bounding box center [622, 592] width 758 height 13
click at [637, 588] on div "- 03:15 01:45 01:45" at bounding box center [622, 592] width 758 height 13
click at [637, 590] on div "- 03:14 01:45 01:45" at bounding box center [622, 592] width 758 height 13
click at [639, 594] on div "01:46" at bounding box center [618, 593] width 682 height 4
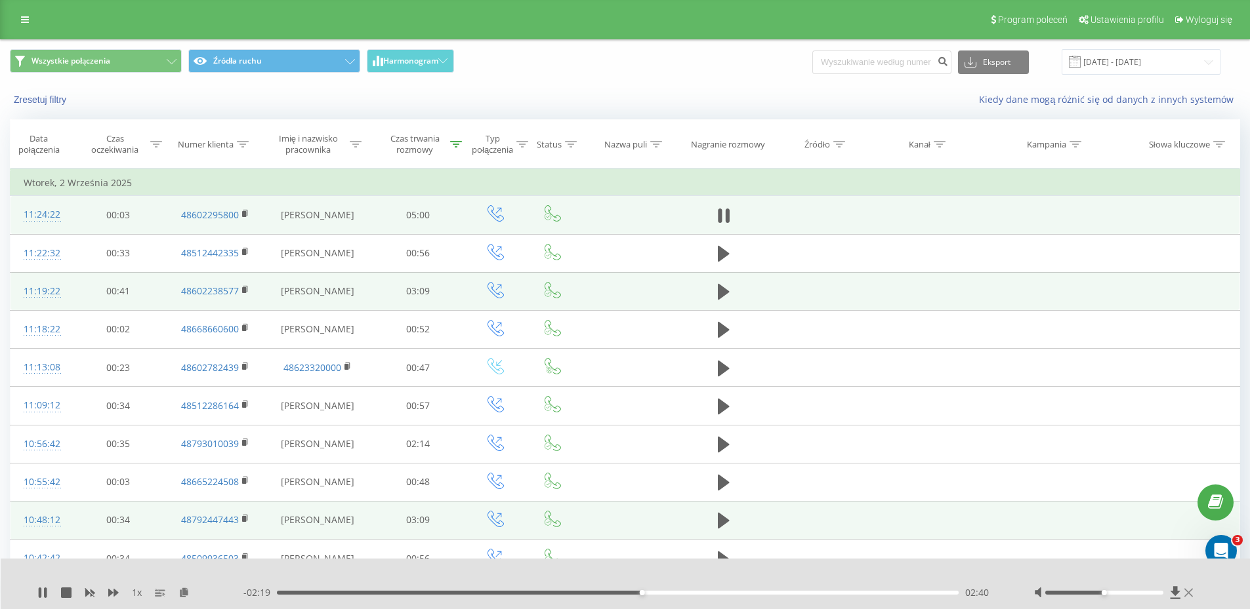
click at [1187, 598] on button at bounding box center [1188, 593] width 9 height 10
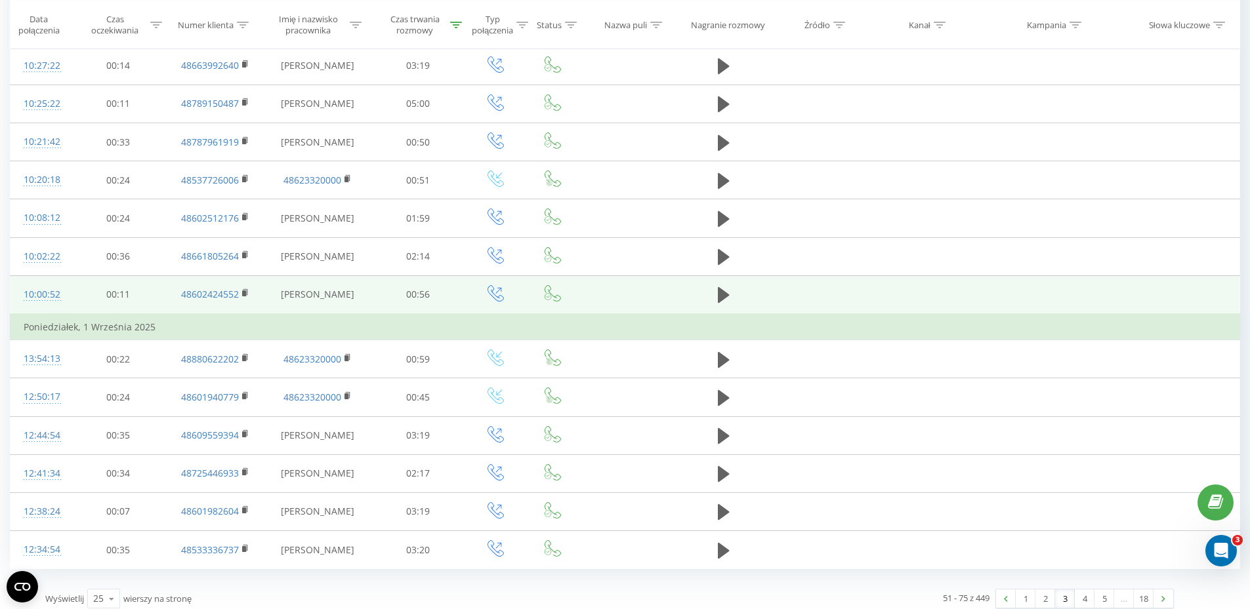
scroll to position [617, 0]
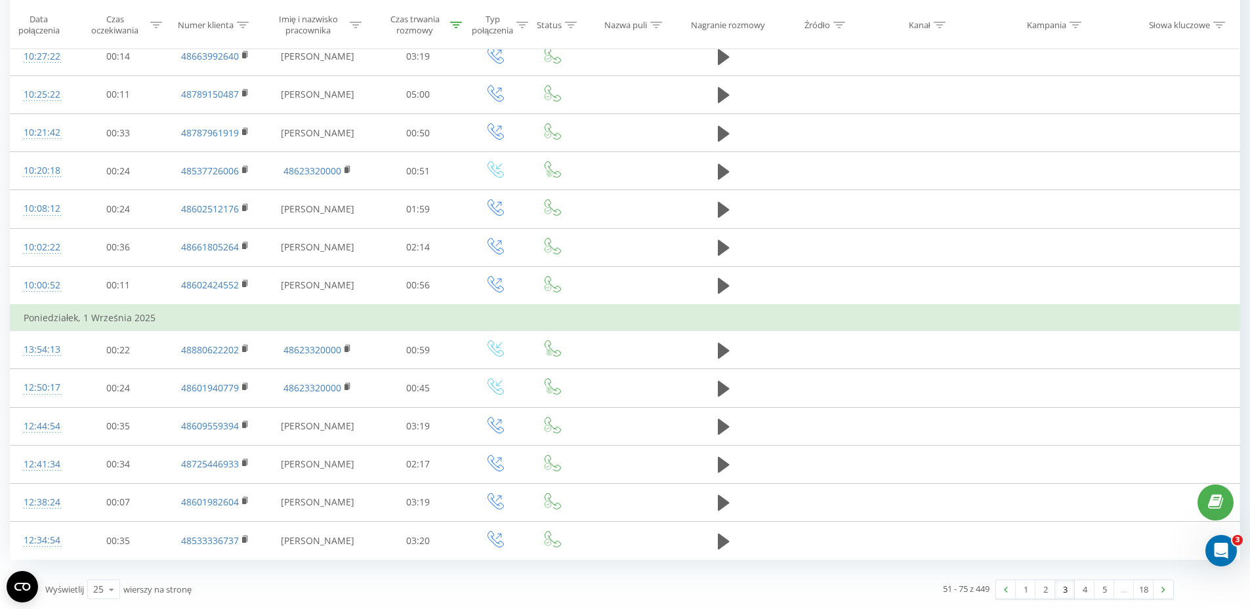
click at [1063, 590] on link "3" at bounding box center [1065, 590] width 20 height 18
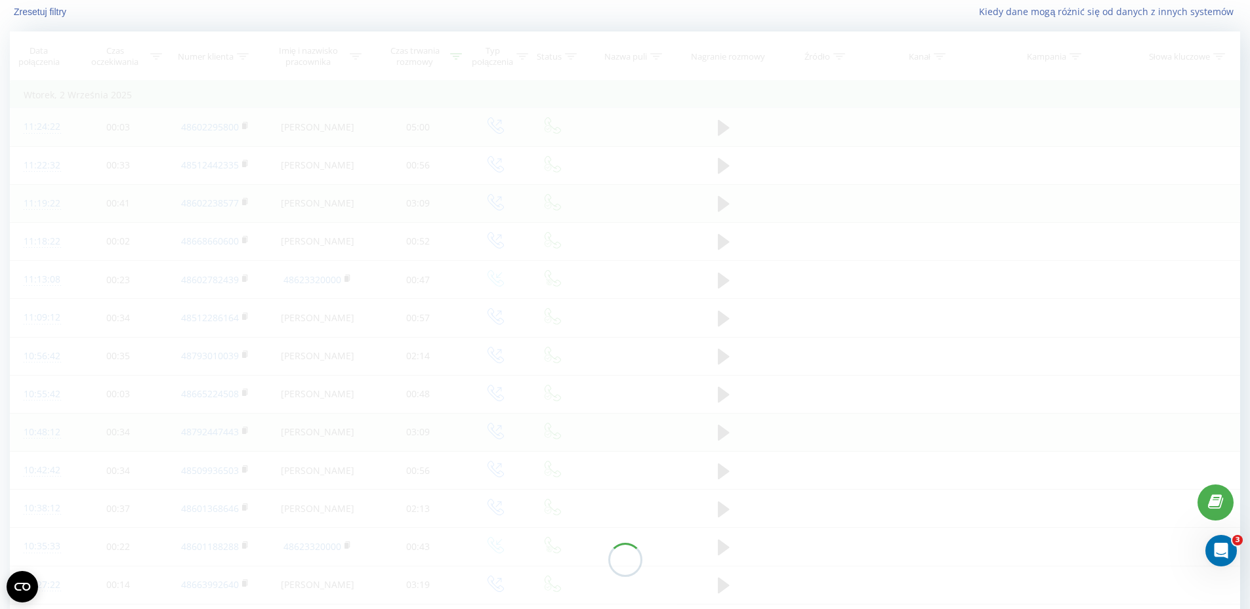
scroll to position [87, 0]
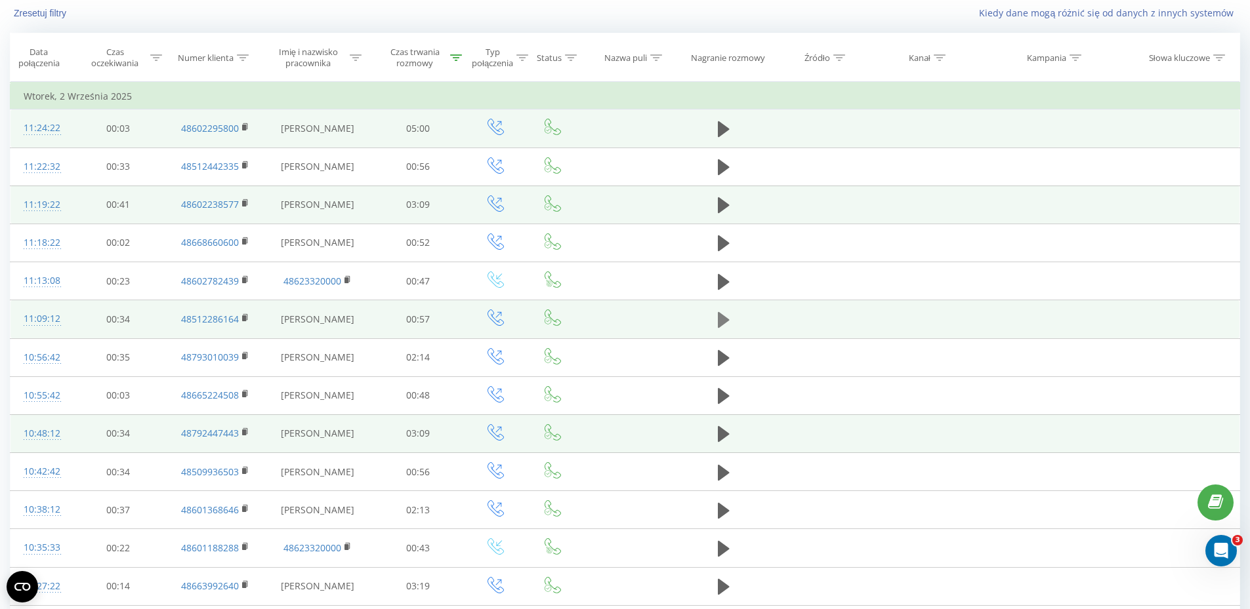
click at [731, 310] on button at bounding box center [724, 320] width 20 height 20
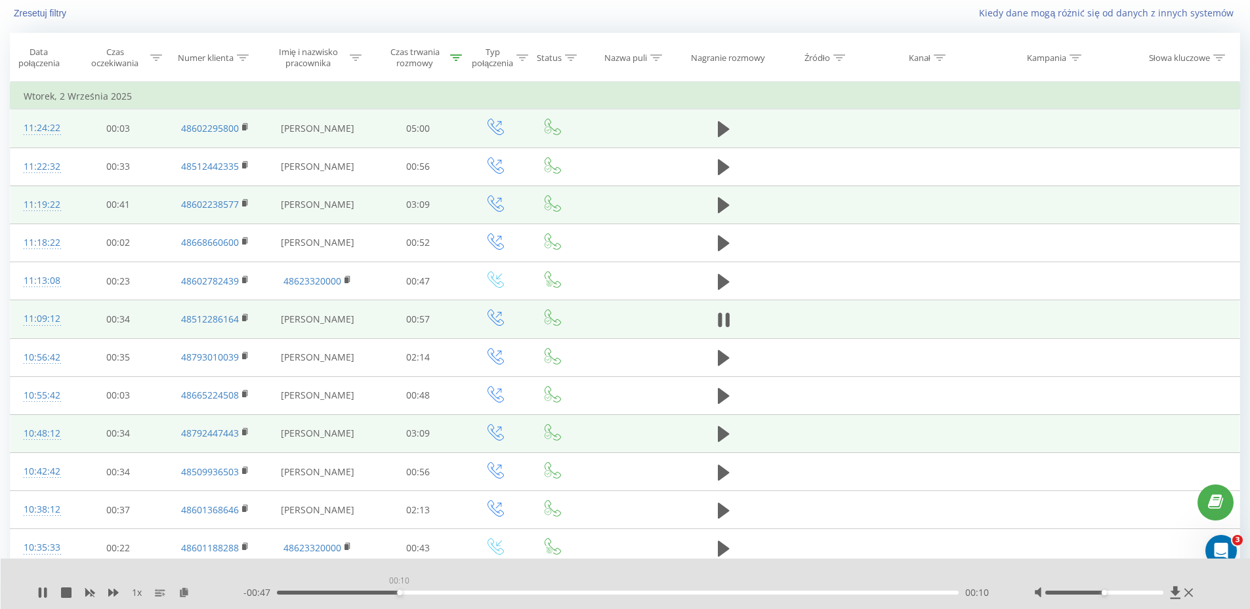
click at [399, 594] on div "00:10" at bounding box center [618, 593] width 682 height 4
click at [494, 594] on div "00:18" at bounding box center [618, 593] width 682 height 4
click at [1186, 595] on icon at bounding box center [1188, 593] width 9 height 10
